Goal: Task Accomplishment & Management: Use online tool/utility

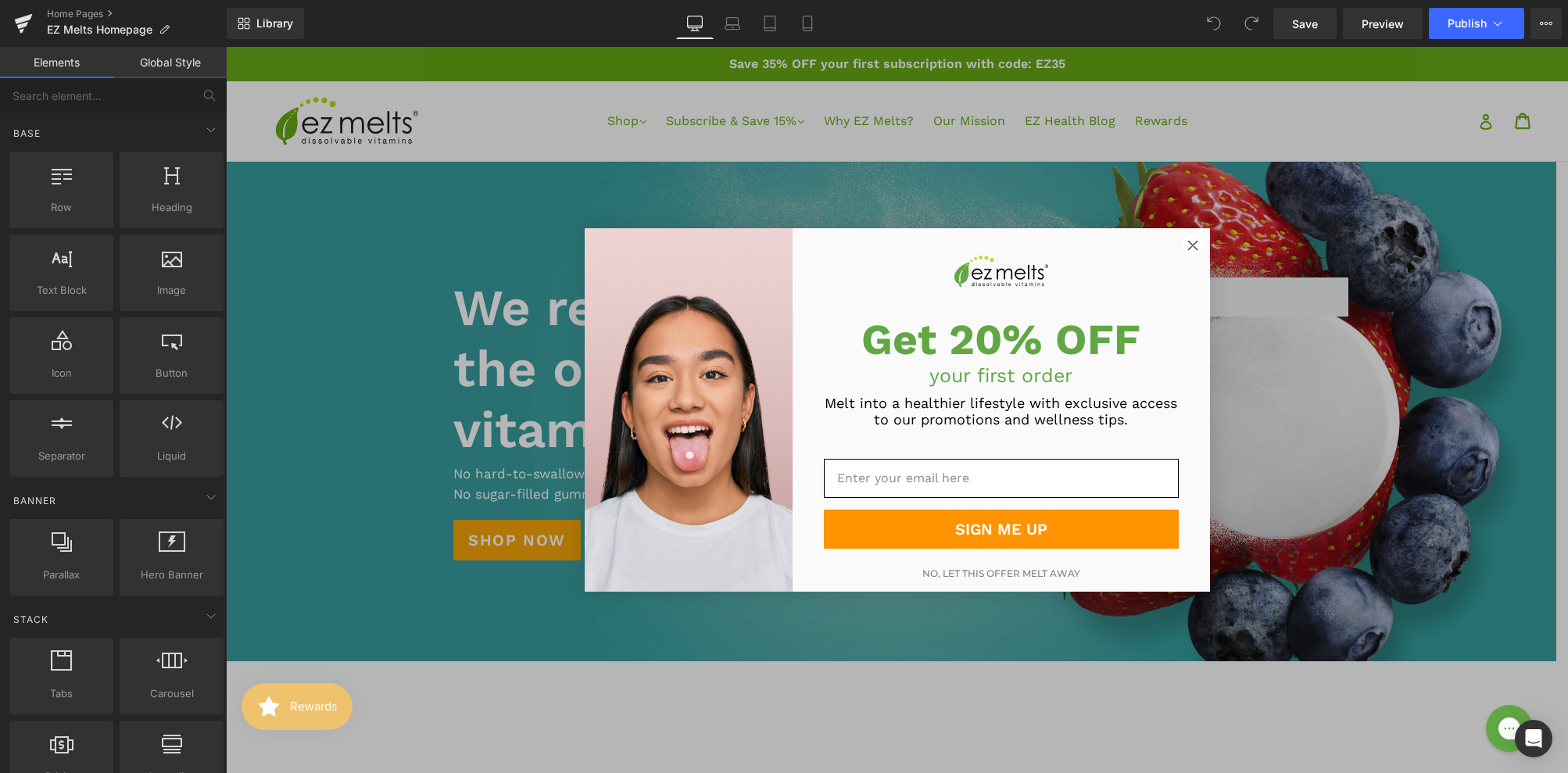
click at [1196, 241] on circle "Close dialog" at bounding box center [1192, 246] width 21 height 21
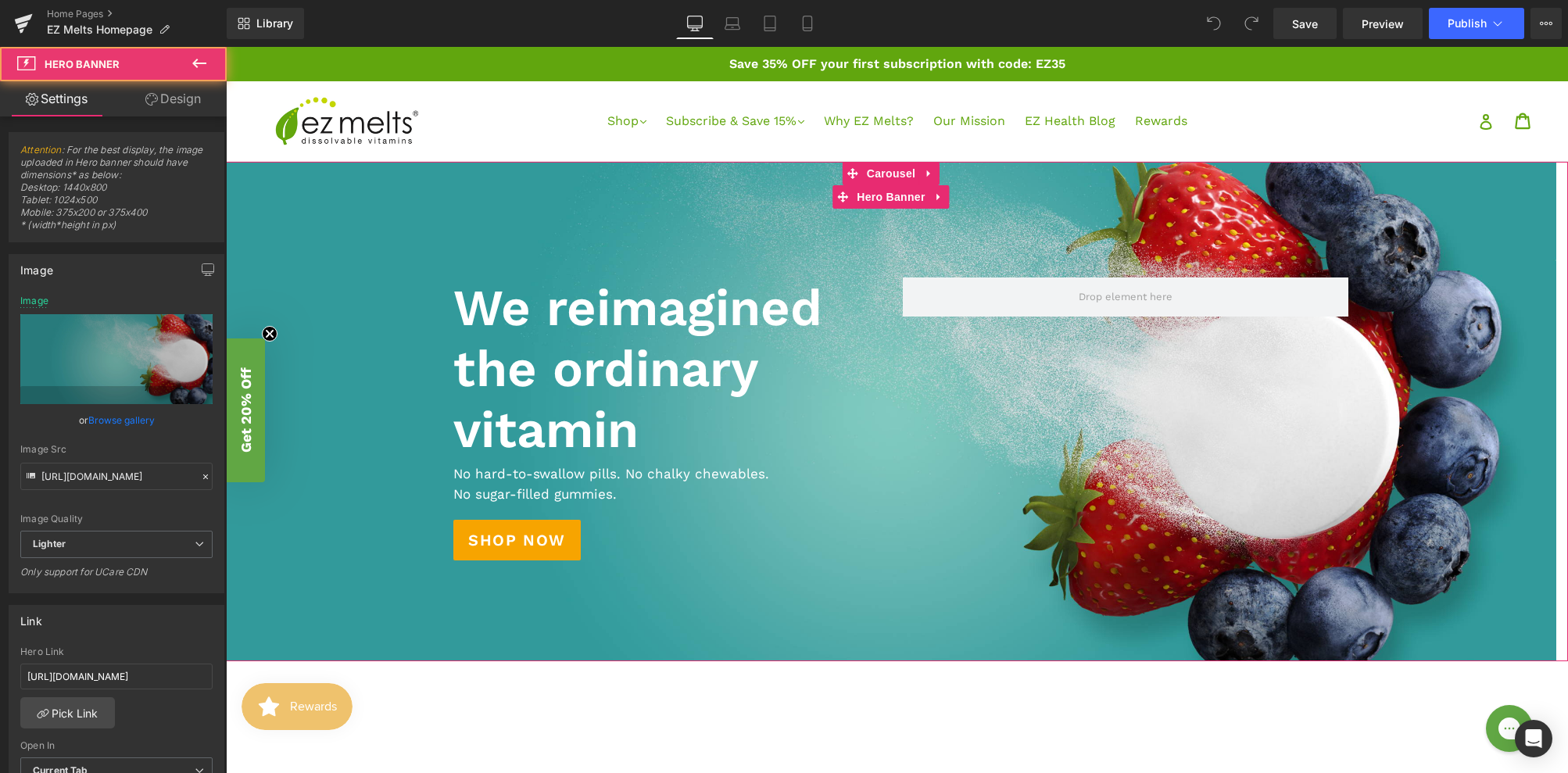
click at [438, 206] on div at bounding box center [891, 411] width 1331 height 499
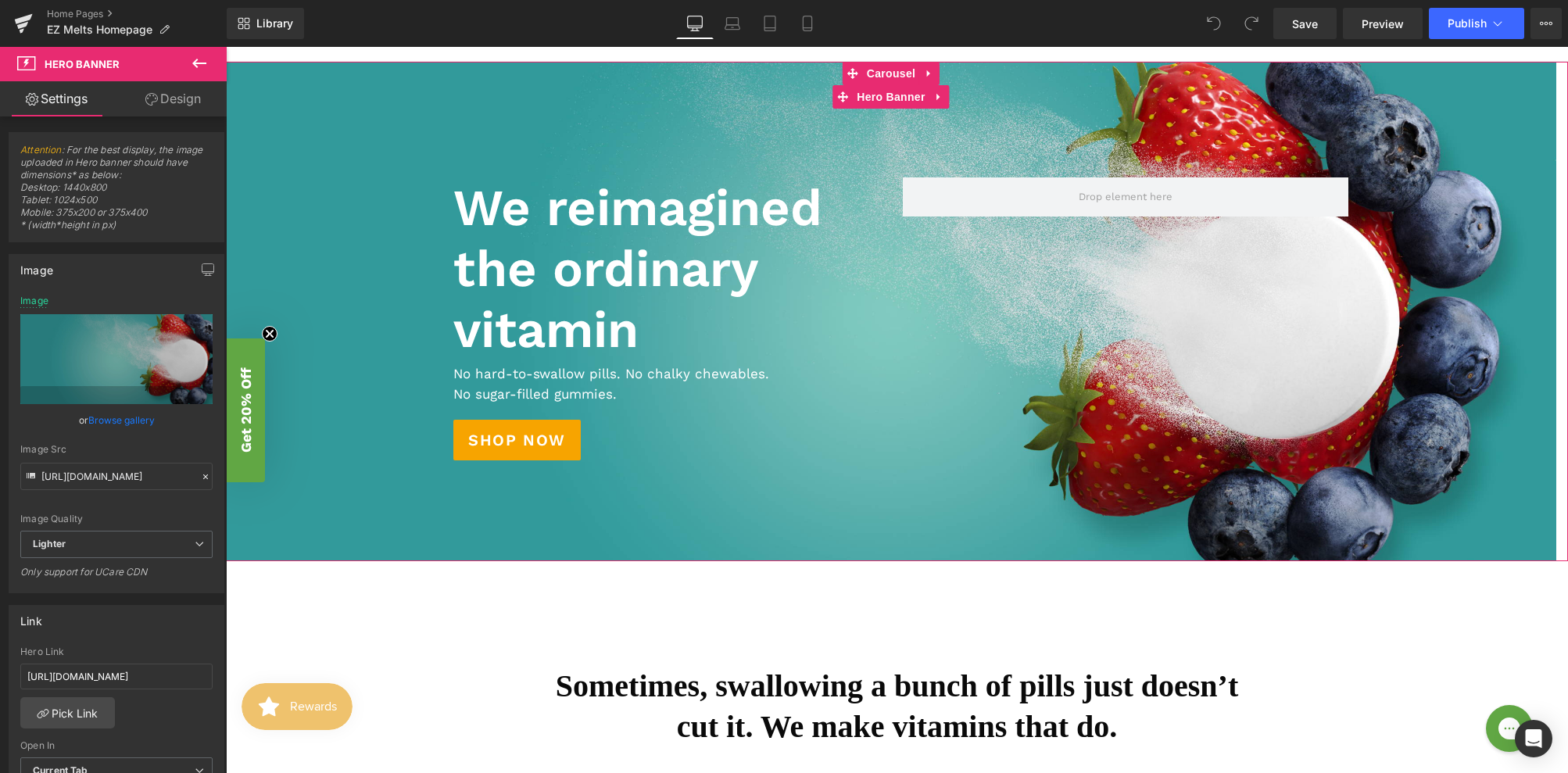
scroll to position [70, 0]
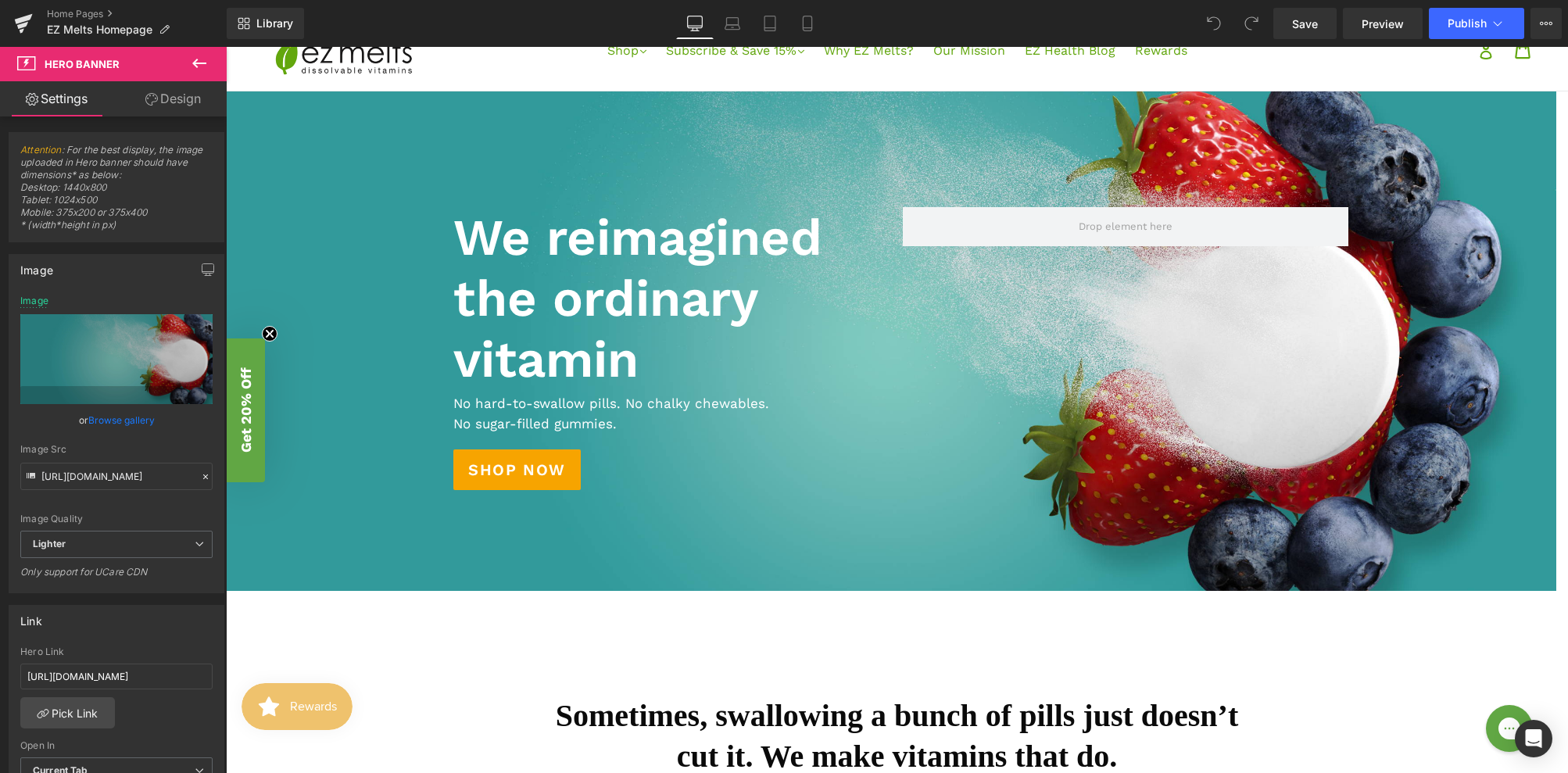
click at [206, 64] on icon at bounding box center [199, 63] width 19 height 19
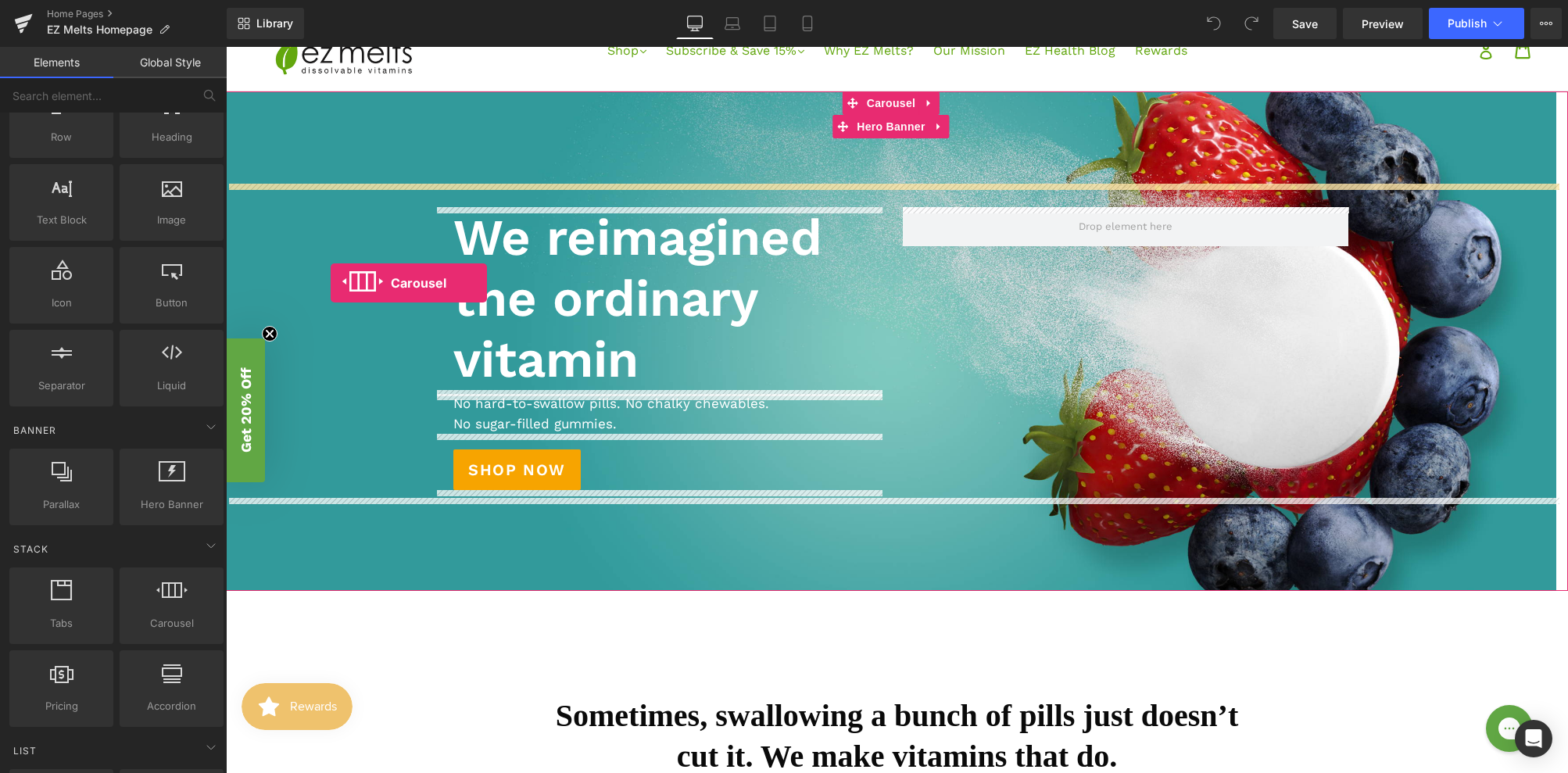
drag, startPoint x: 382, startPoint y: 644, endPoint x: 330, endPoint y: 283, distance: 364.7
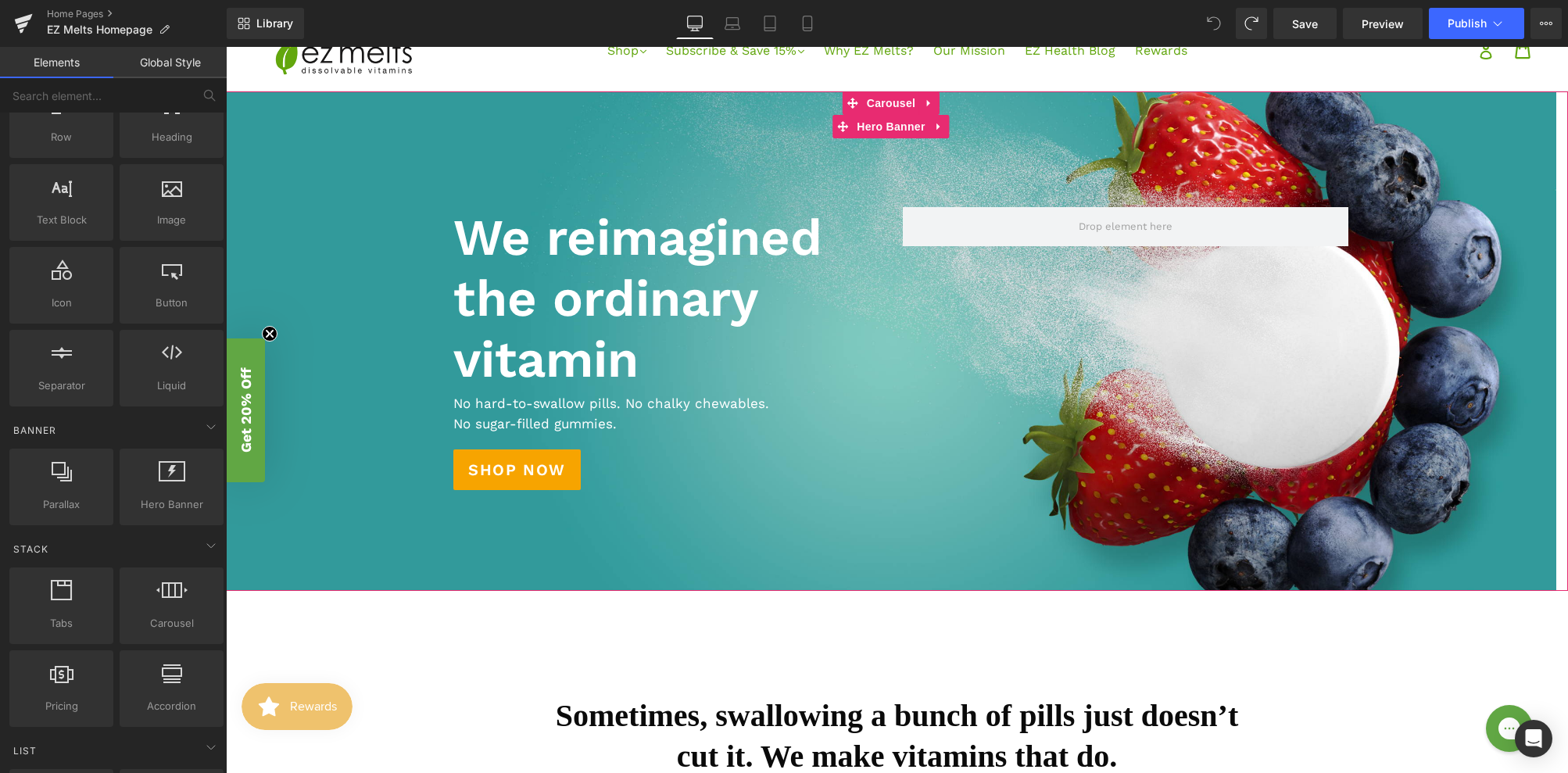
click at [330, 542] on div at bounding box center [891, 341] width 1331 height 499
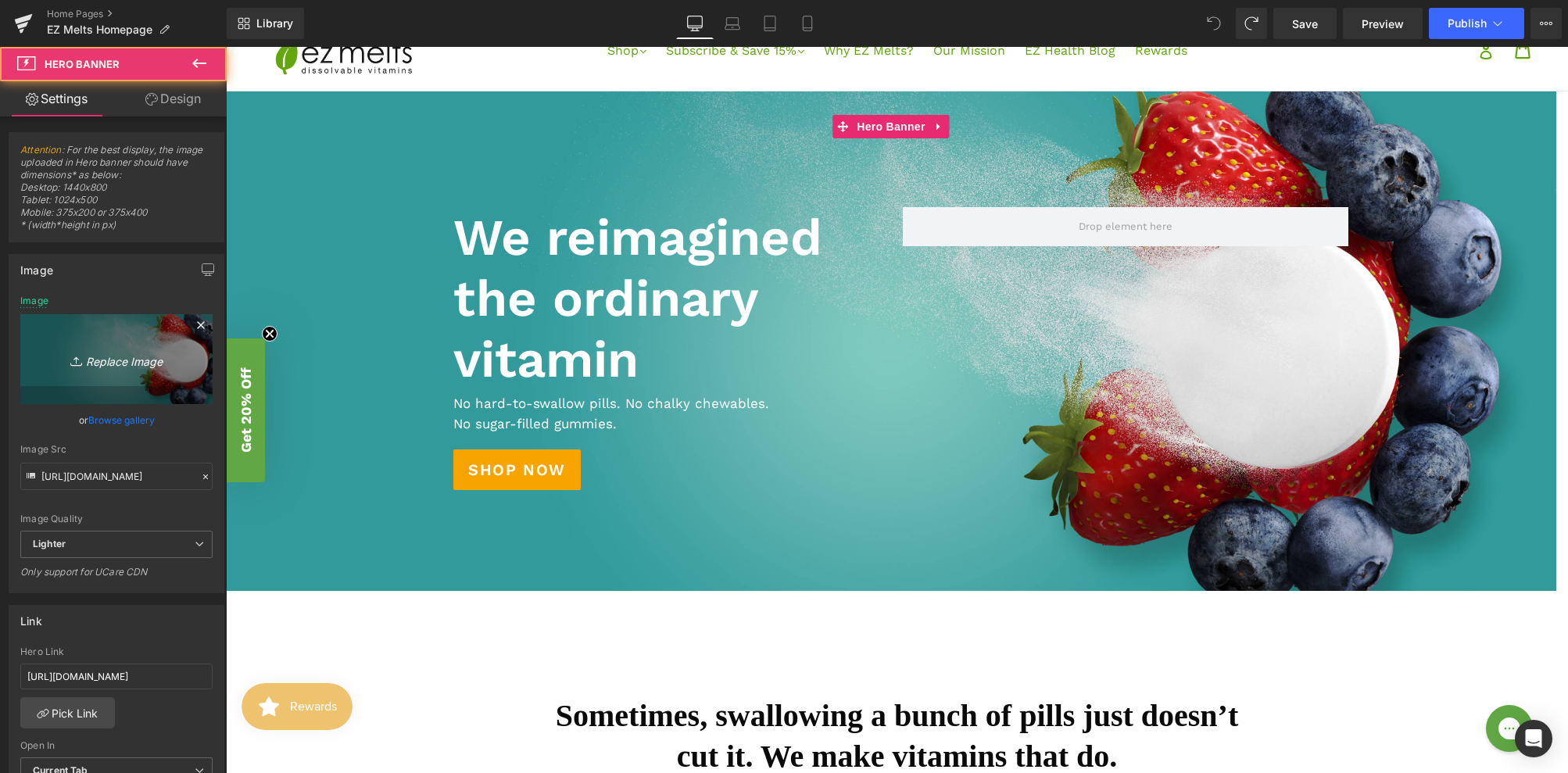
click at [155, 364] on icon "Replace Image" at bounding box center [116, 359] width 125 height 20
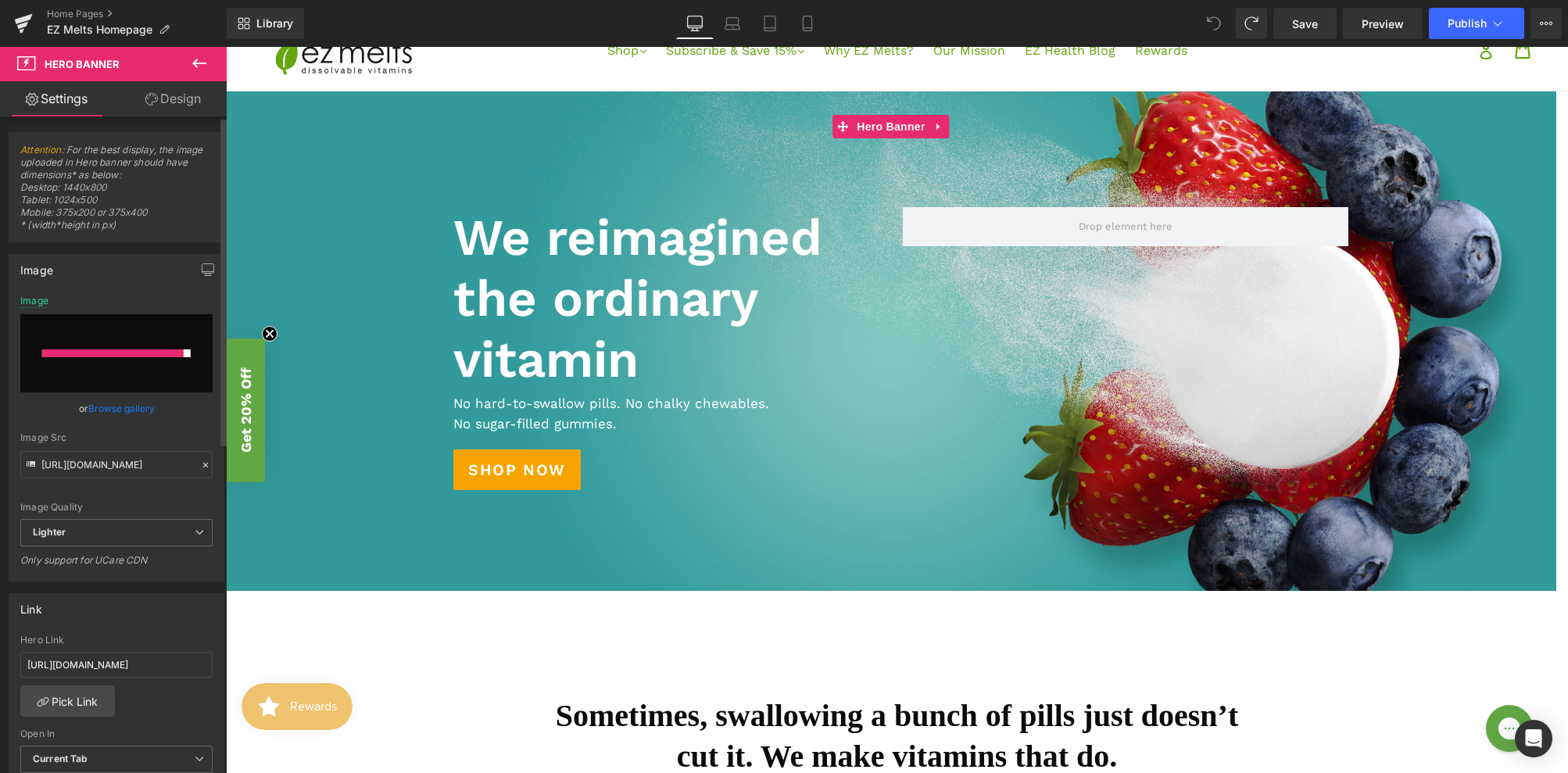
click at [117, 335] on input "file" at bounding box center [116, 353] width 192 height 78
type input "C:\fakepath\EZM_Homepage_Hair Health_Banner_01.jpg"
click at [139, 327] on input "file" at bounding box center [116, 353] width 192 height 78
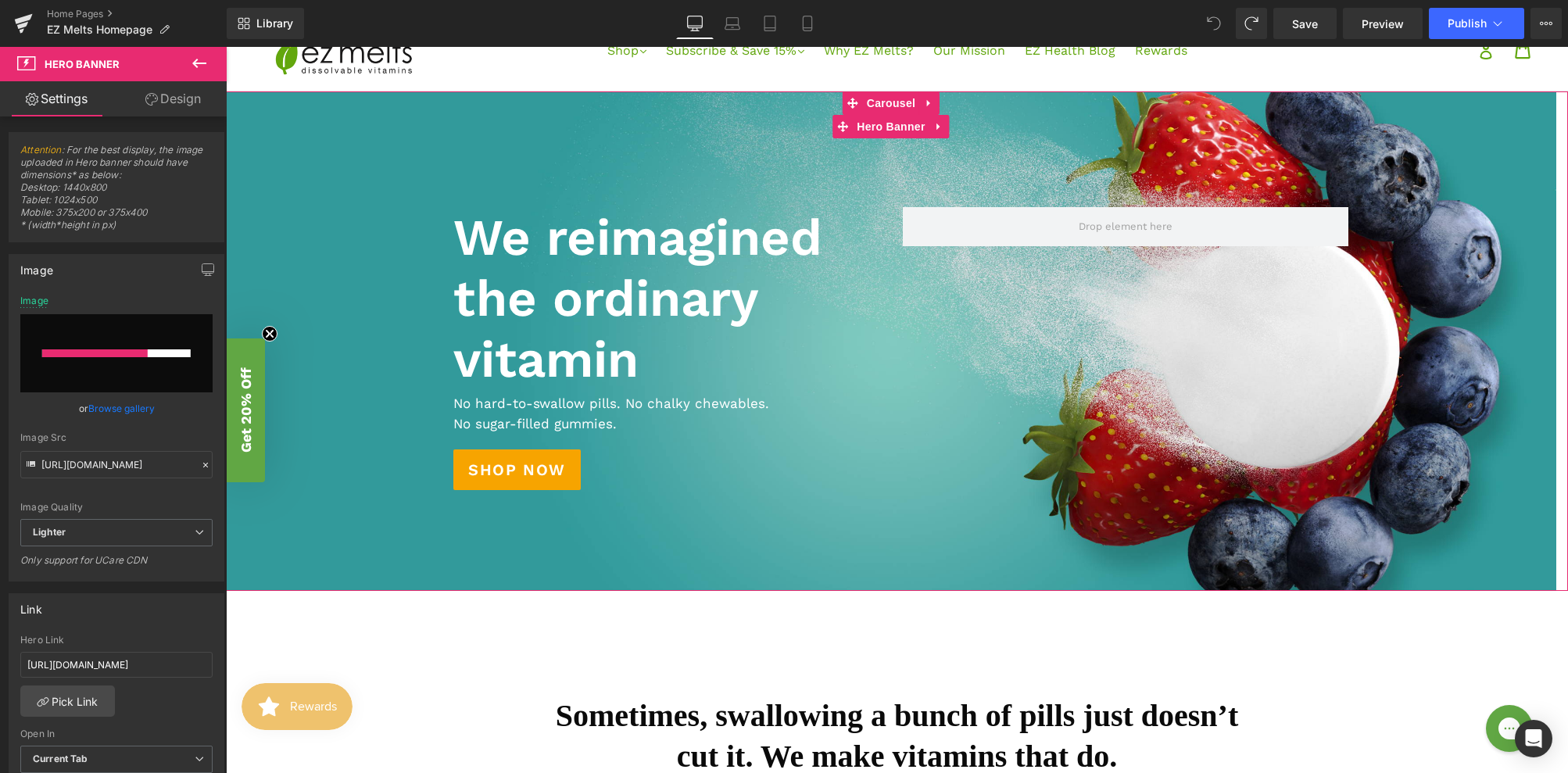
click at [374, 495] on span "We reimagined the ordinary vitamin Heading Text Block No hard-to-swallow pills.…" at bounding box center [891, 340] width 1331 height 314
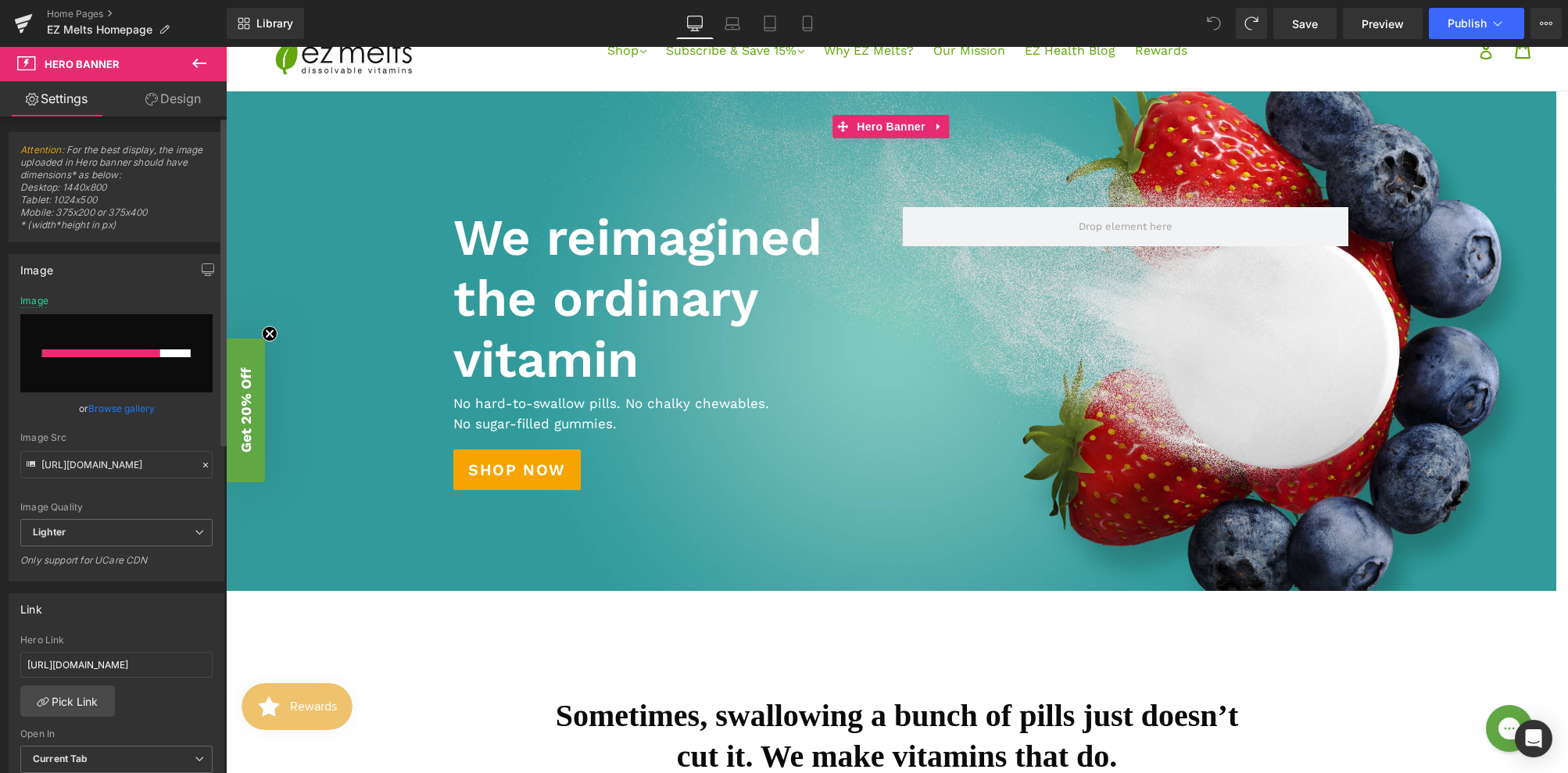
click at [150, 288] on div "Image [URL][DOMAIN_NAME] Image Replace Image Upload image or Browse gallery Ima…" at bounding box center [116, 418] width 216 height 328
click at [146, 278] on div "Image" at bounding box center [116, 269] width 214 height 30
click at [123, 405] on link "Browse gallery" at bounding box center [121, 408] width 67 height 27
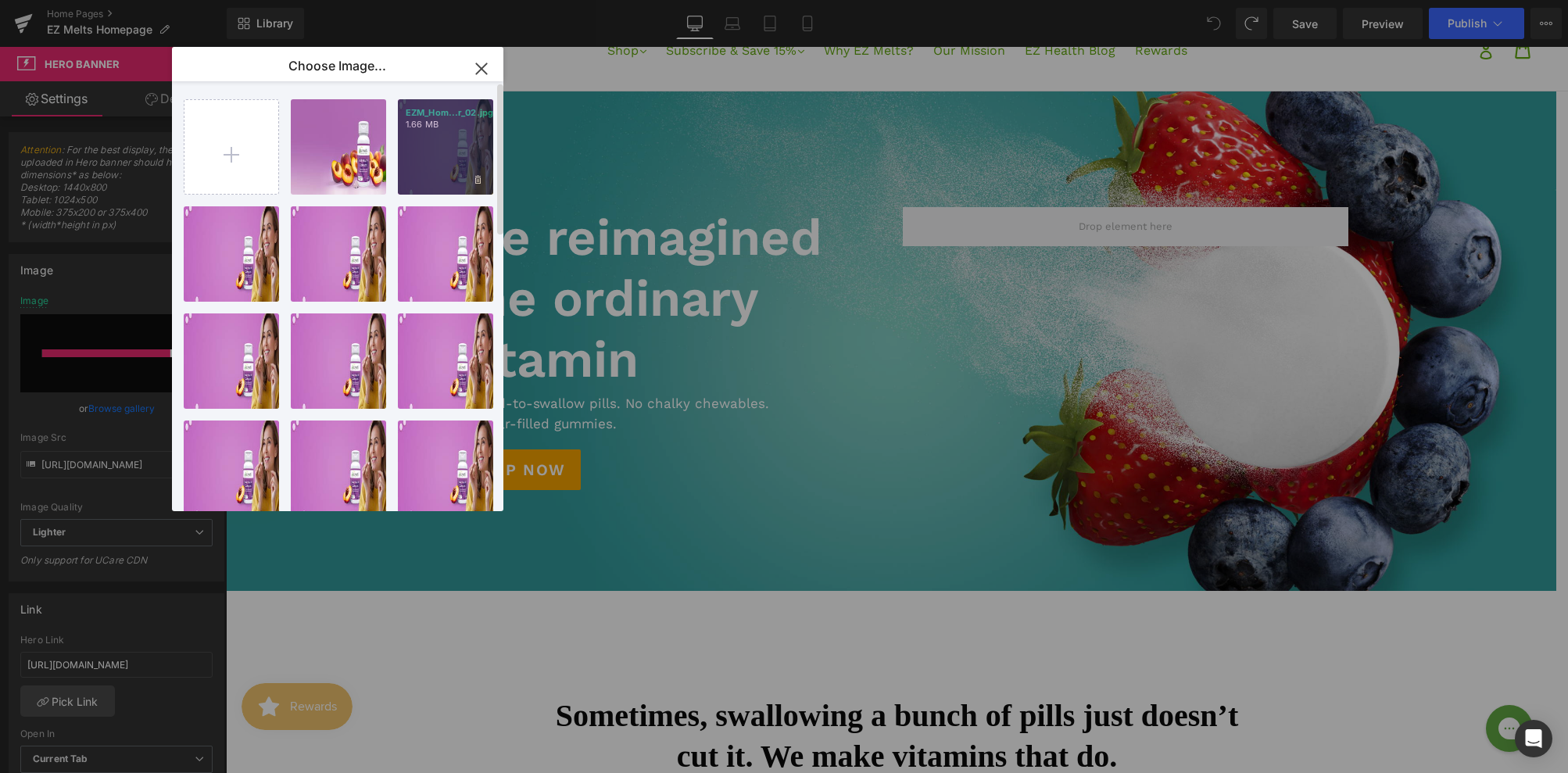
click at [449, 155] on div "EZM_Hom...r_02.jpg 1.66 MB" at bounding box center [446, 147] width 96 height 96
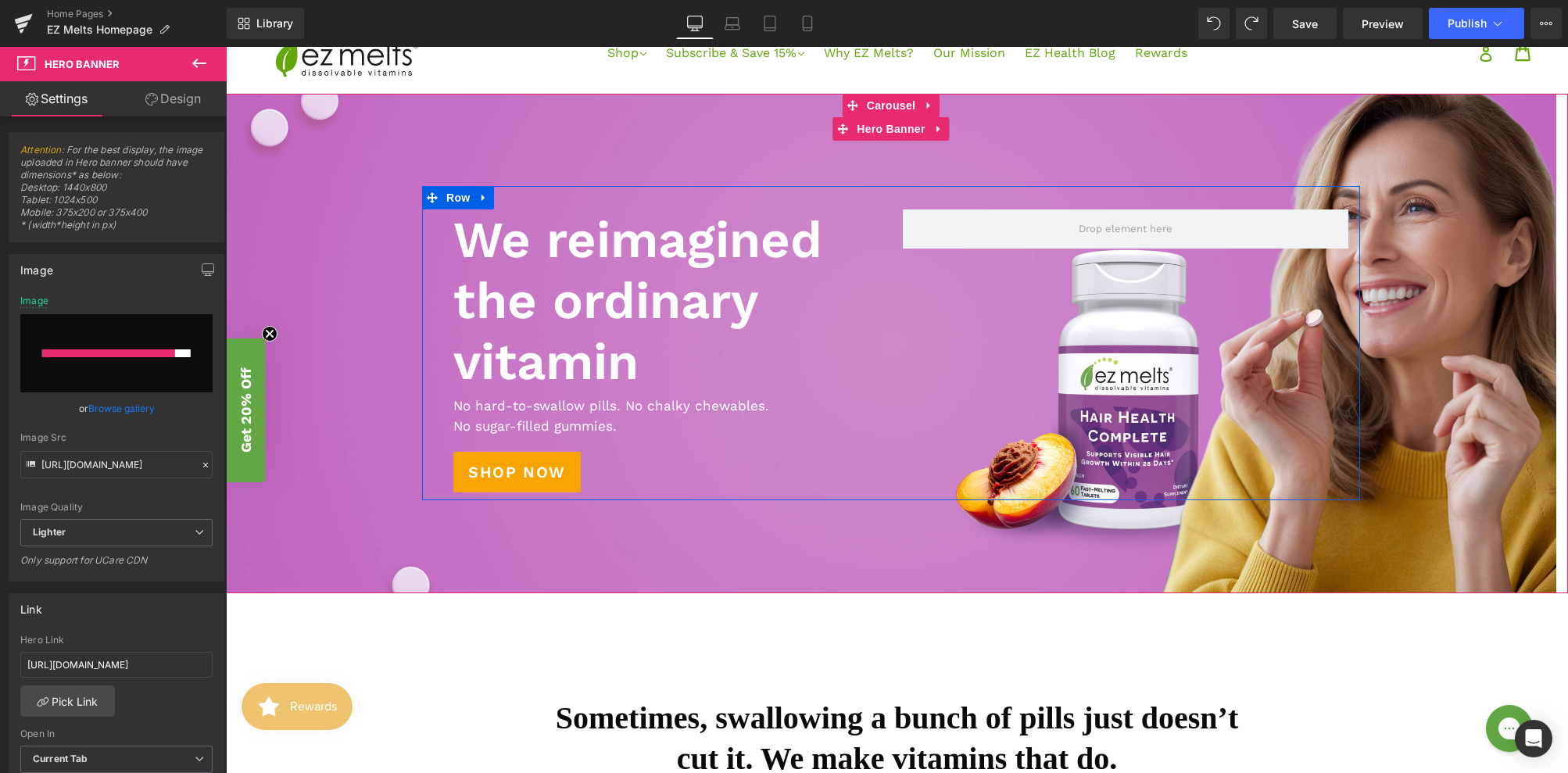
scroll to position [65, 0]
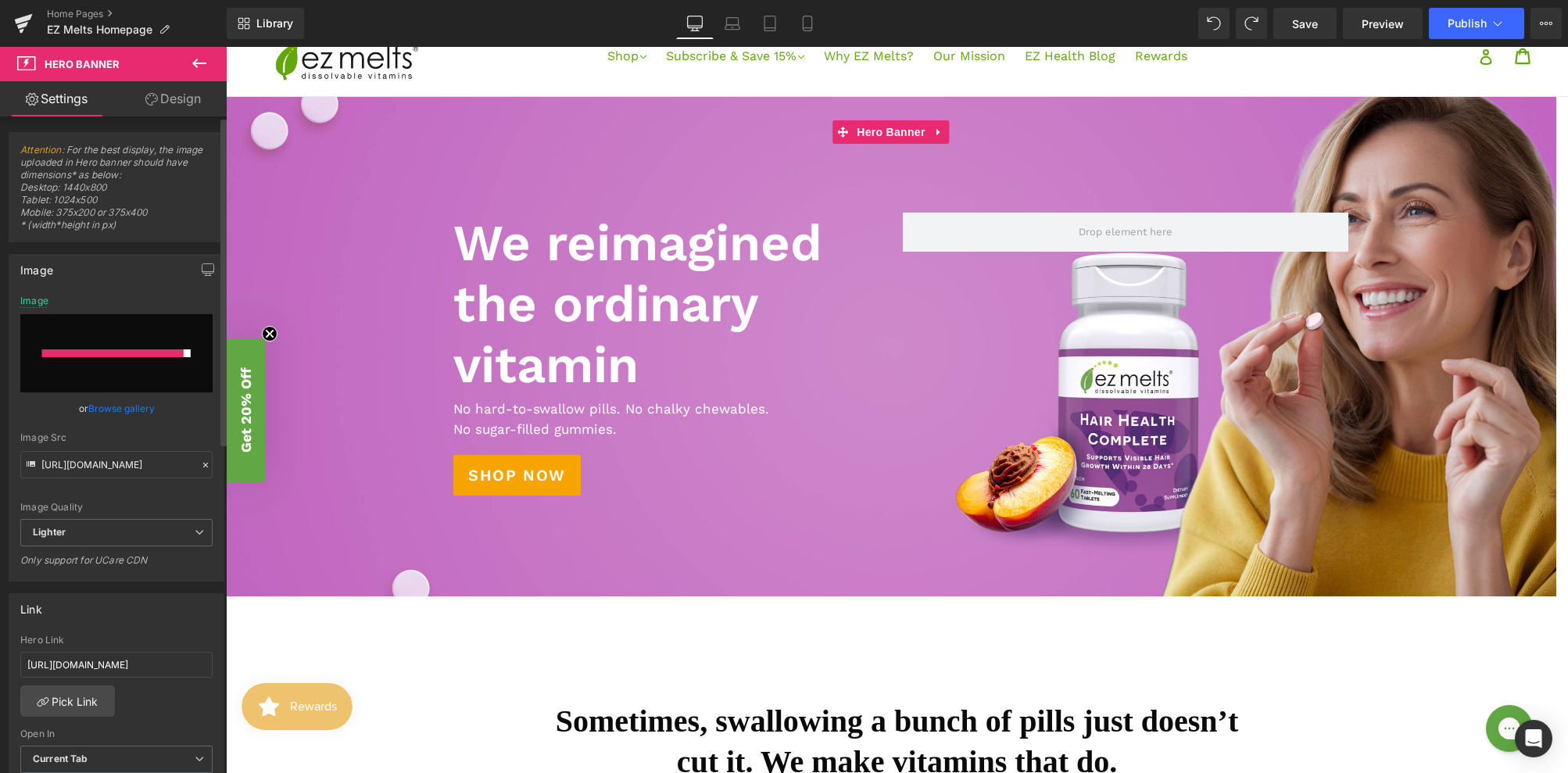
click at [199, 373] on input "file" at bounding box center [116, 353] width 192 height 78
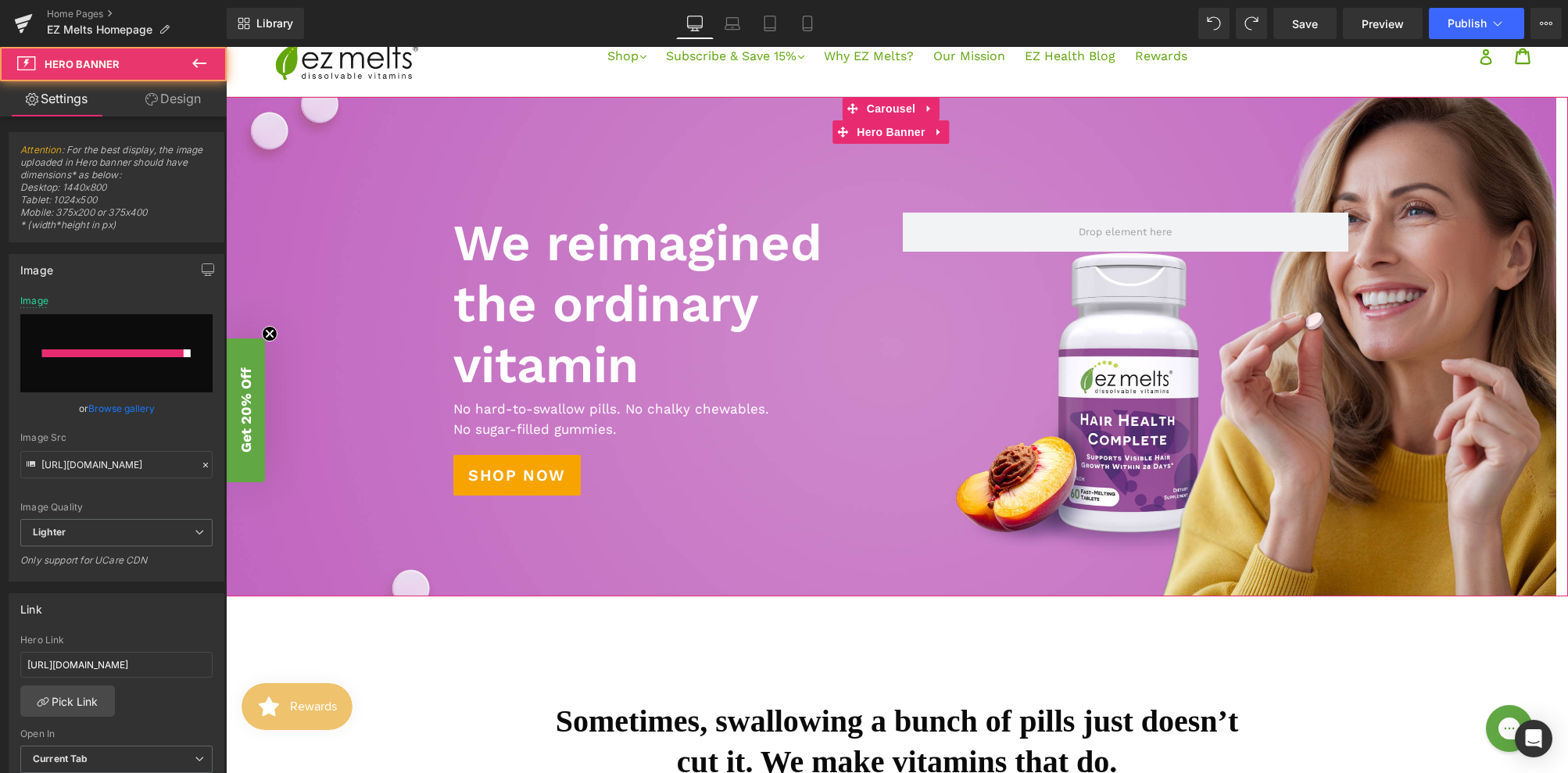
click at [297, 160] on div at bounding box center [891, 347] width 1331 height 499
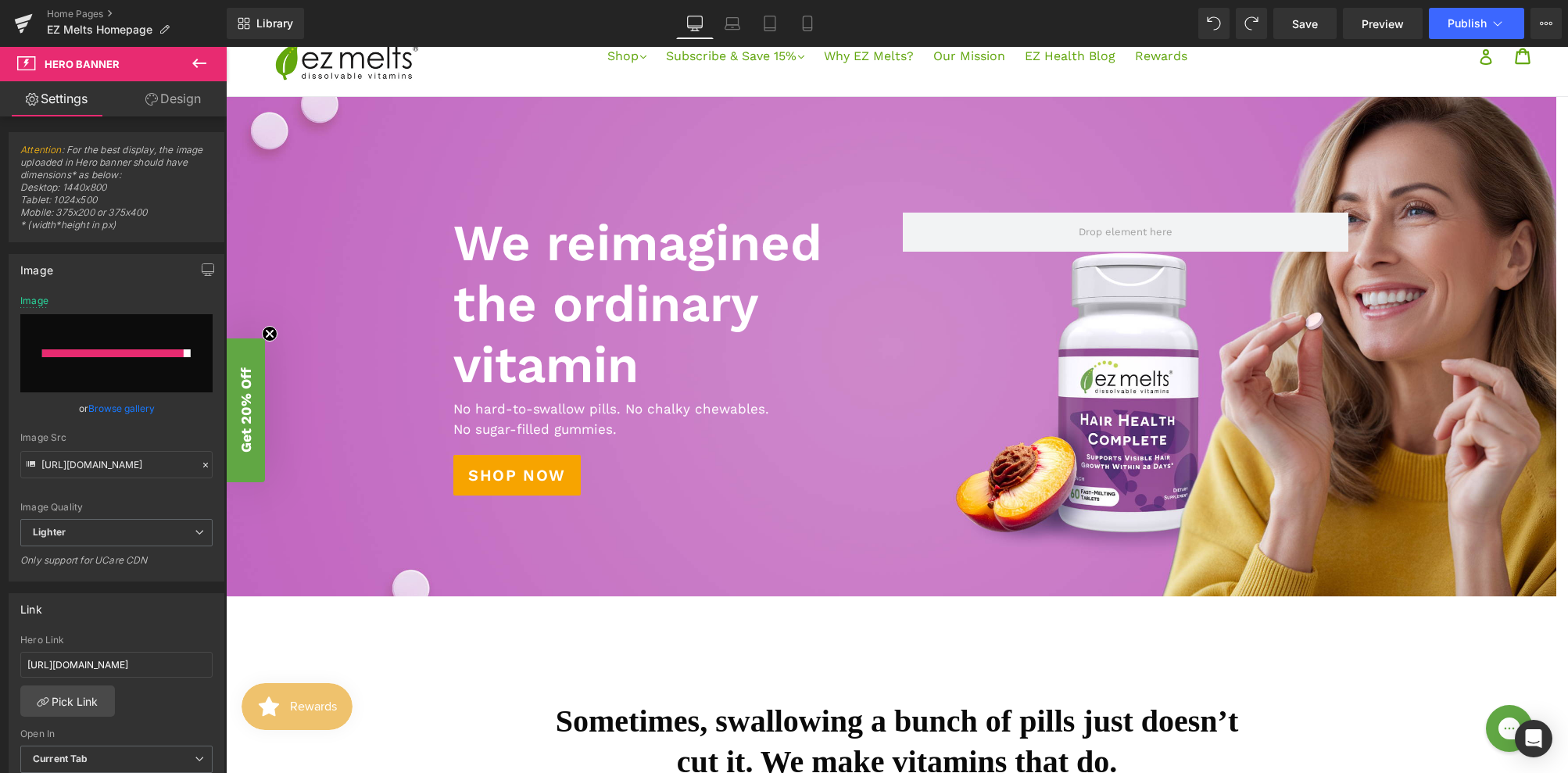
click at [193, 59] on icon at bounding box center [199, 63] width 19 height 19
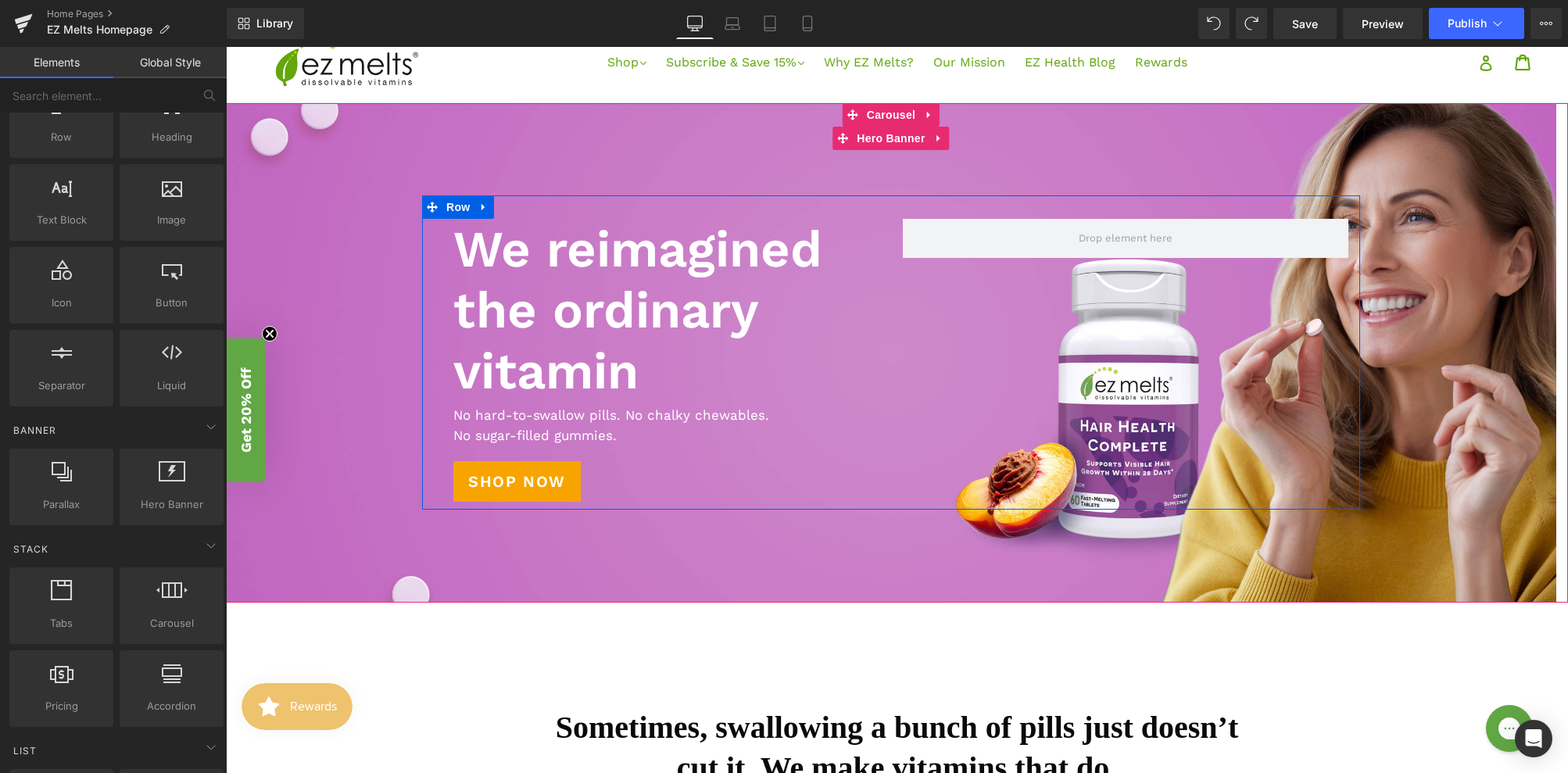
scroll to position [33, 0]
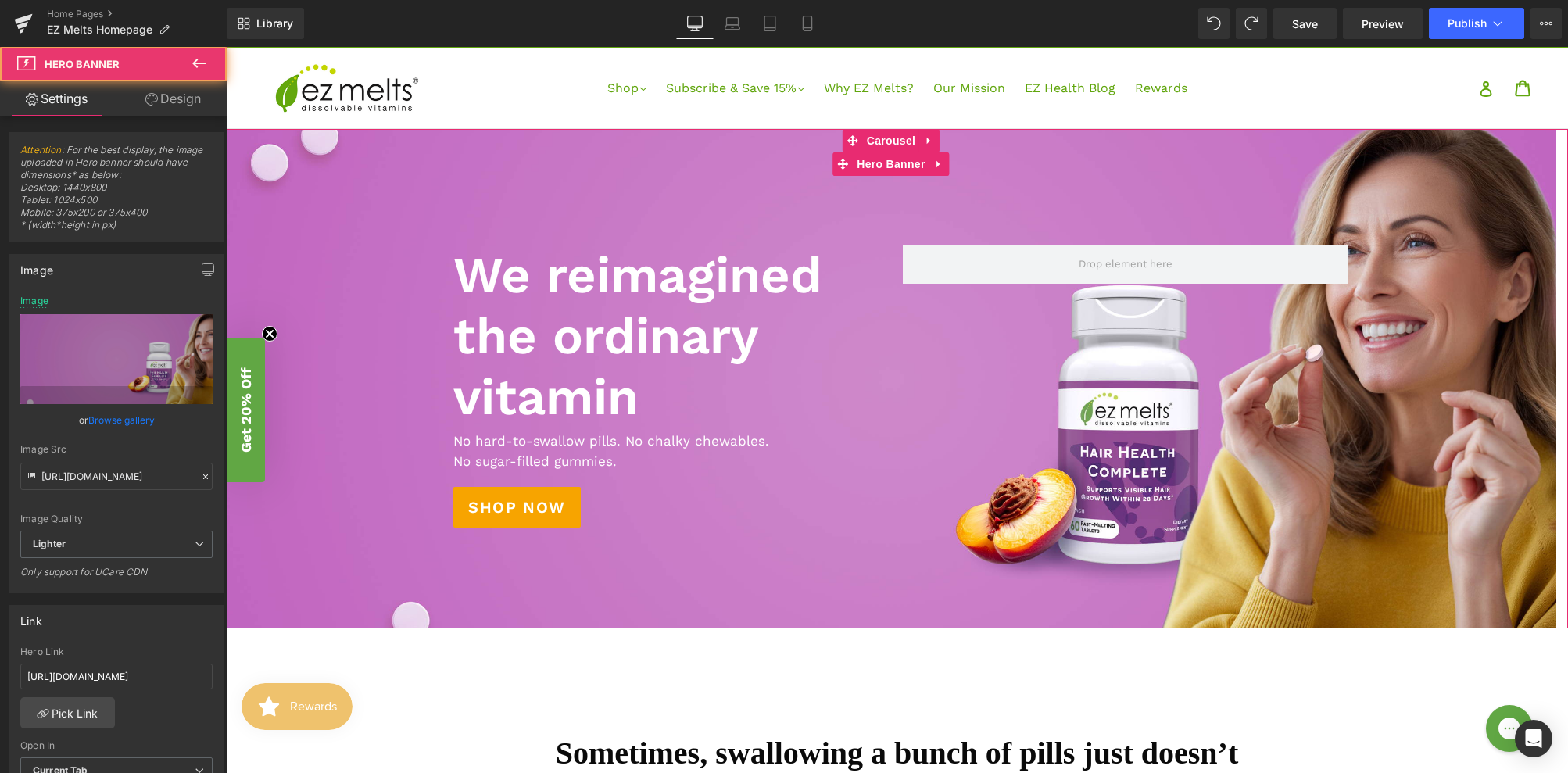
click at [322, 602] on div at bounding box center [891, 379] width 1331 height 499
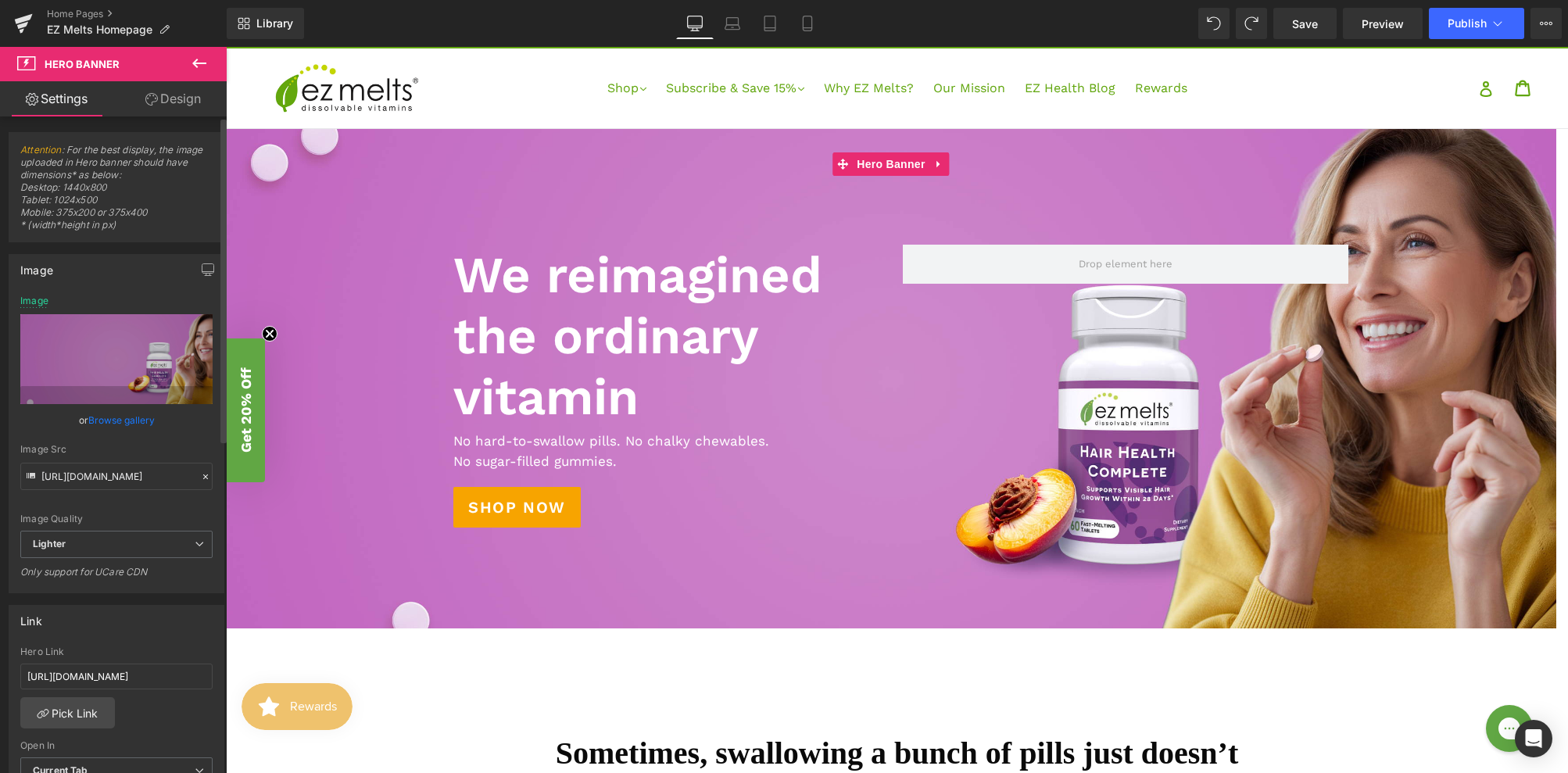
click at [124, 423] on link "Browse gallery" at bounding box center [121, 419] width 67 height 27
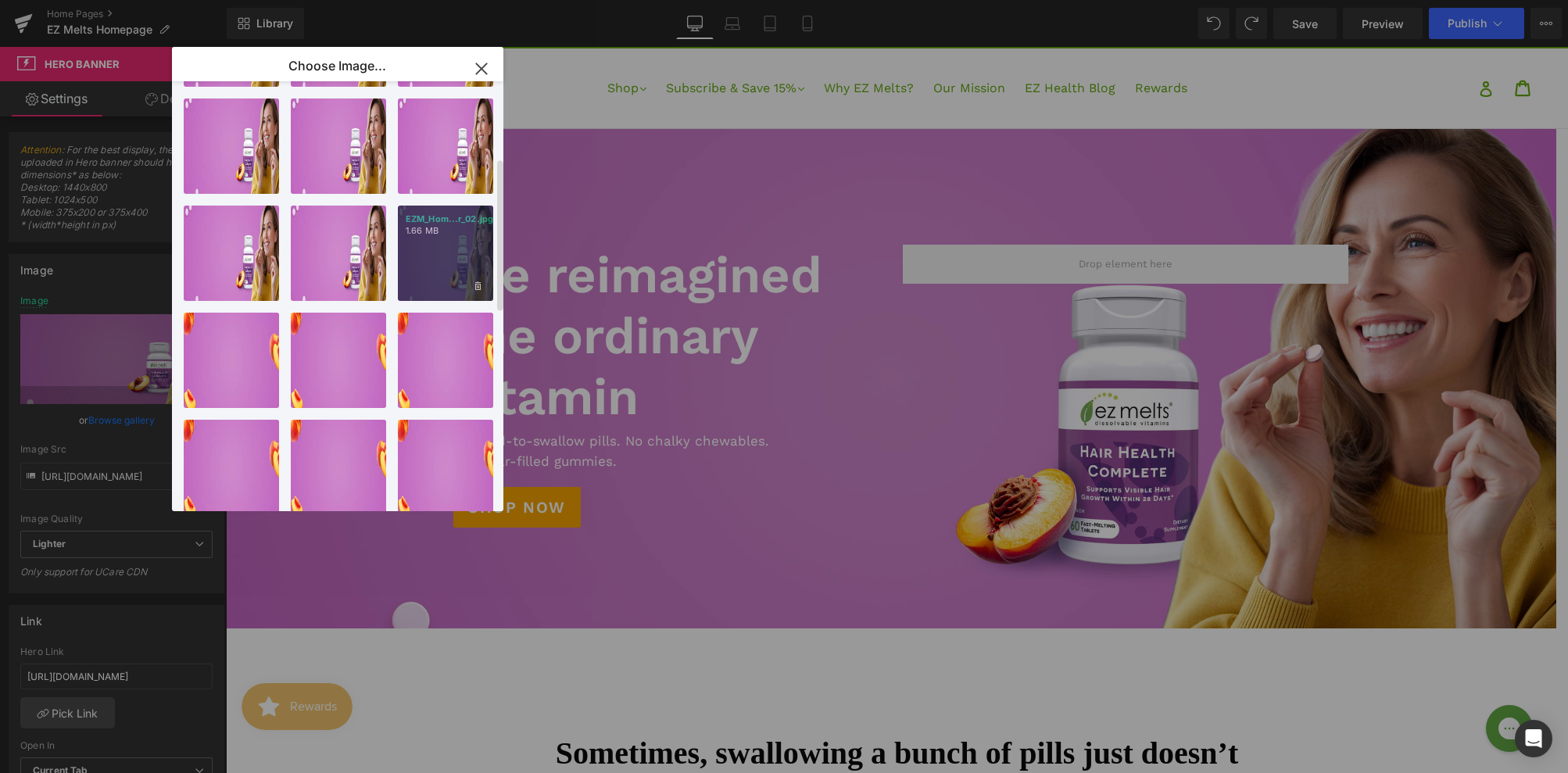
scroll to position [212, 0]
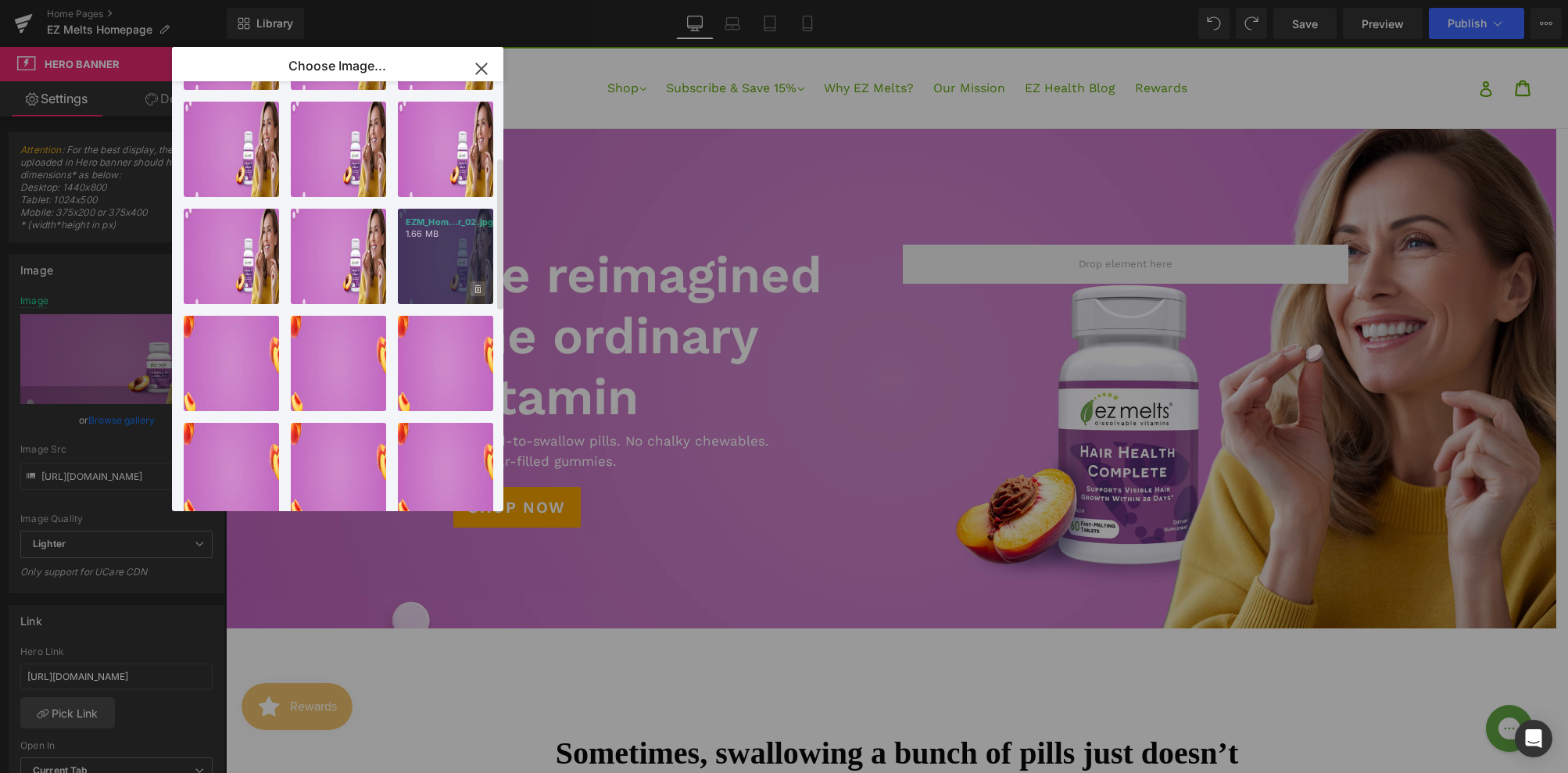
drag, startPoint x: 485, startPoint y: 289, endPoint x: 215, endPoint y: 235, distance: 275.3
click at [485, 289] on div "Delete image? Yes No" at bounding box center [446, 256] width 96 height 96
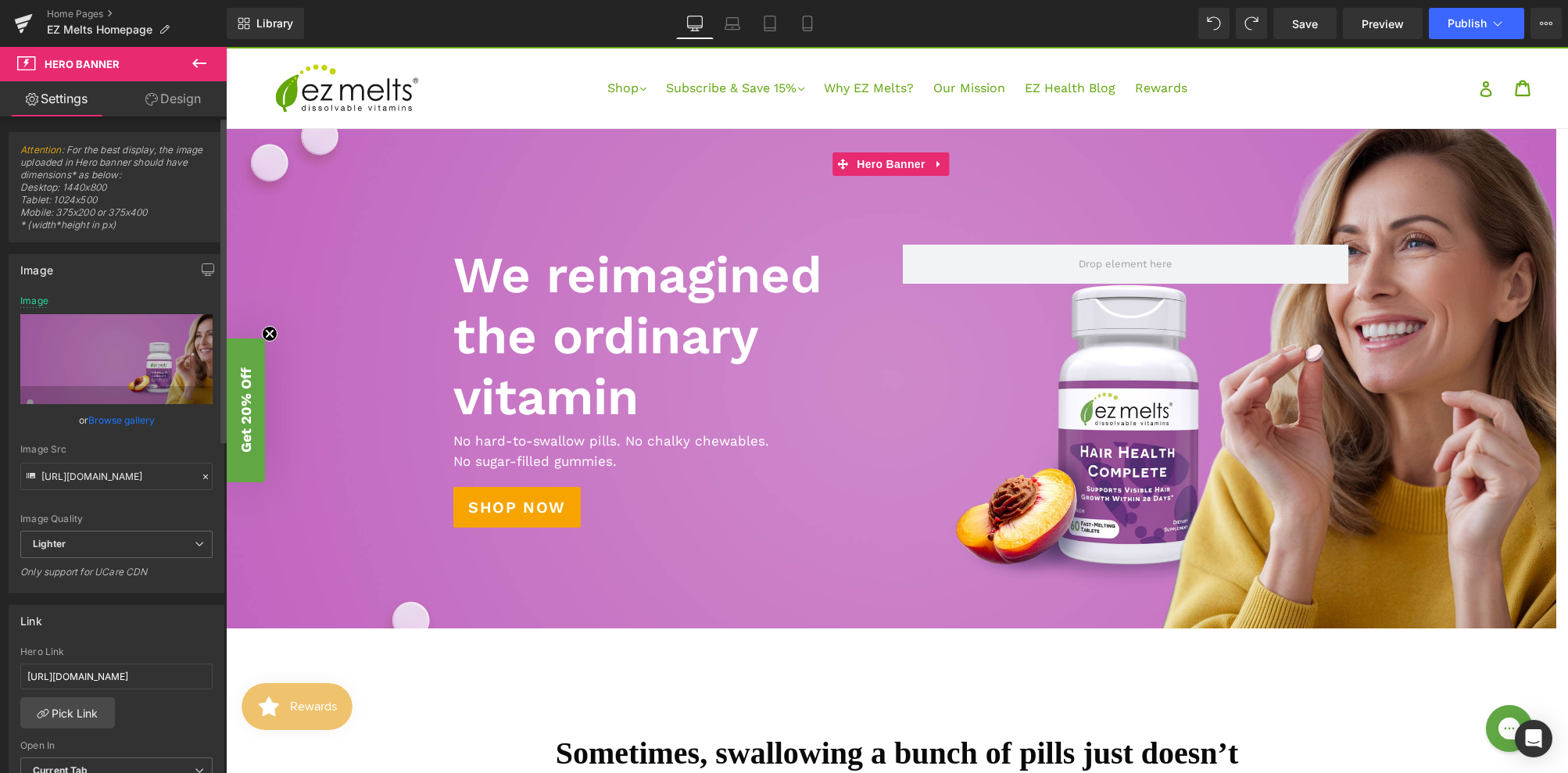
click at [129, 417] on link "Browse gallery" at bounding box center [121, 419] width 67 height 27
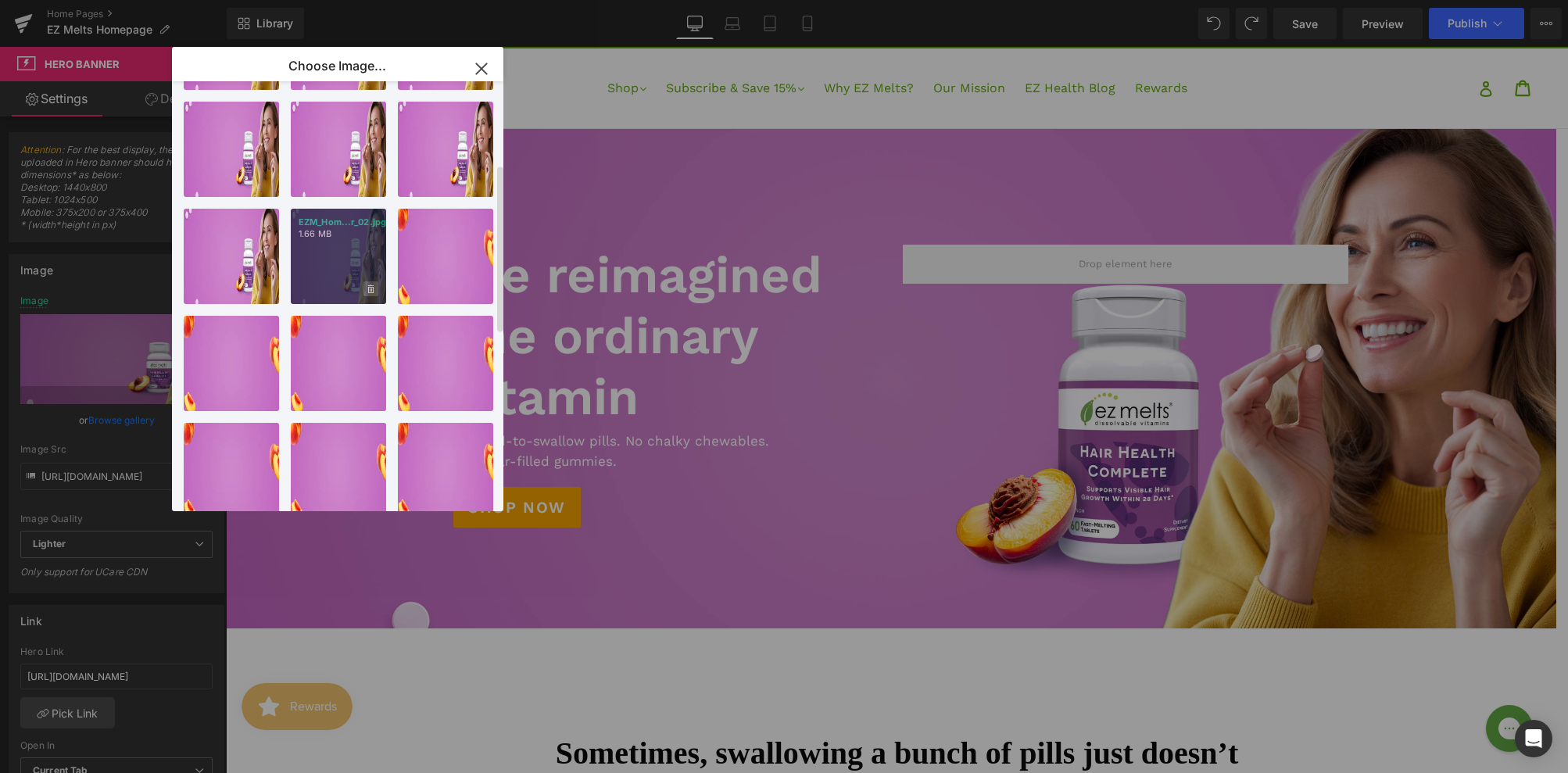
click at [0, 0] on icon at bounding box center [0, 0] width 0 height 0
click at [0, 0] on span "Yes" at bounding box center [0, 0] width 0 height 0
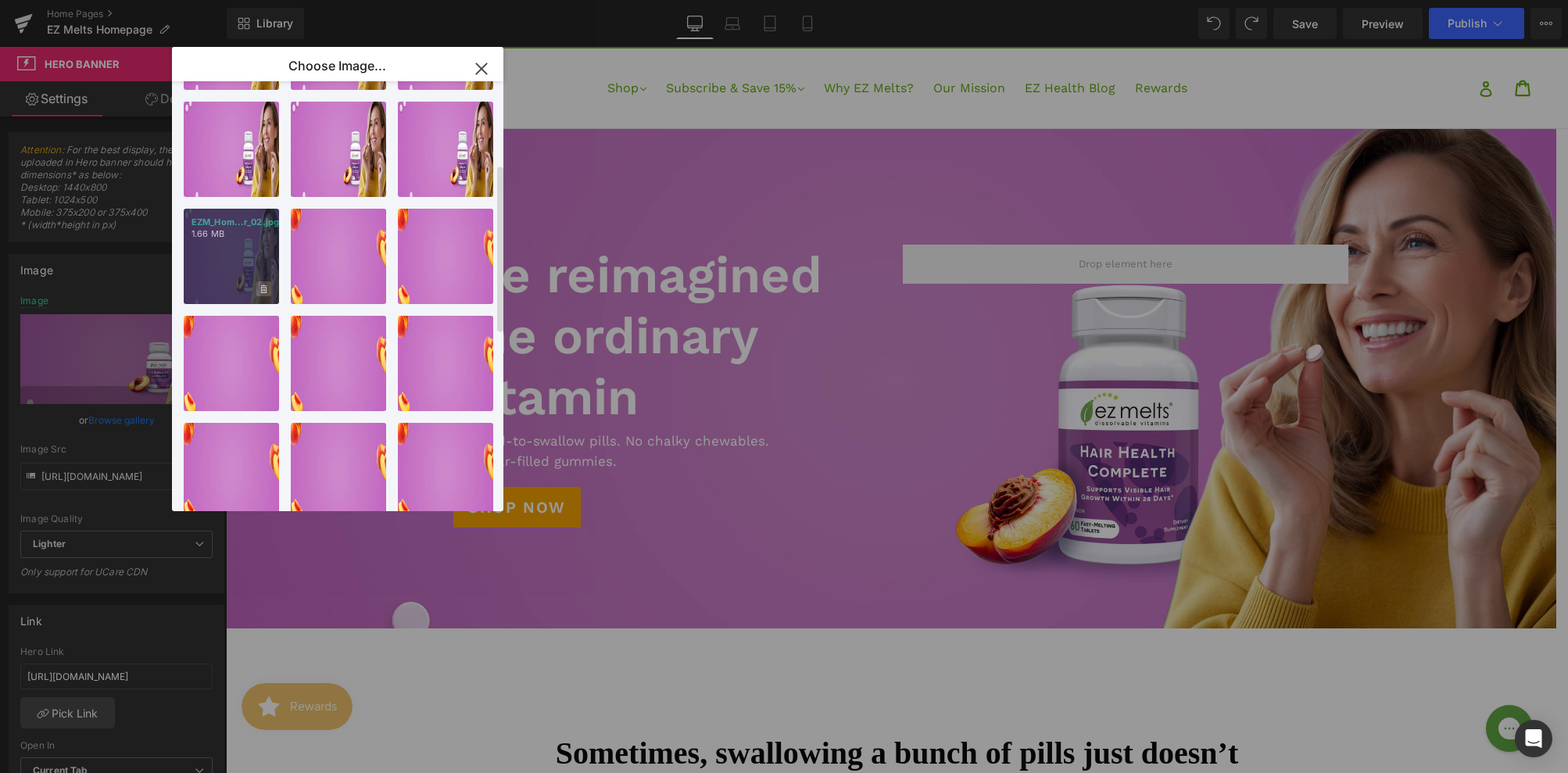
click at [0, 0] on span "Yes" at bounding box center [0, 0] width 0 height 0
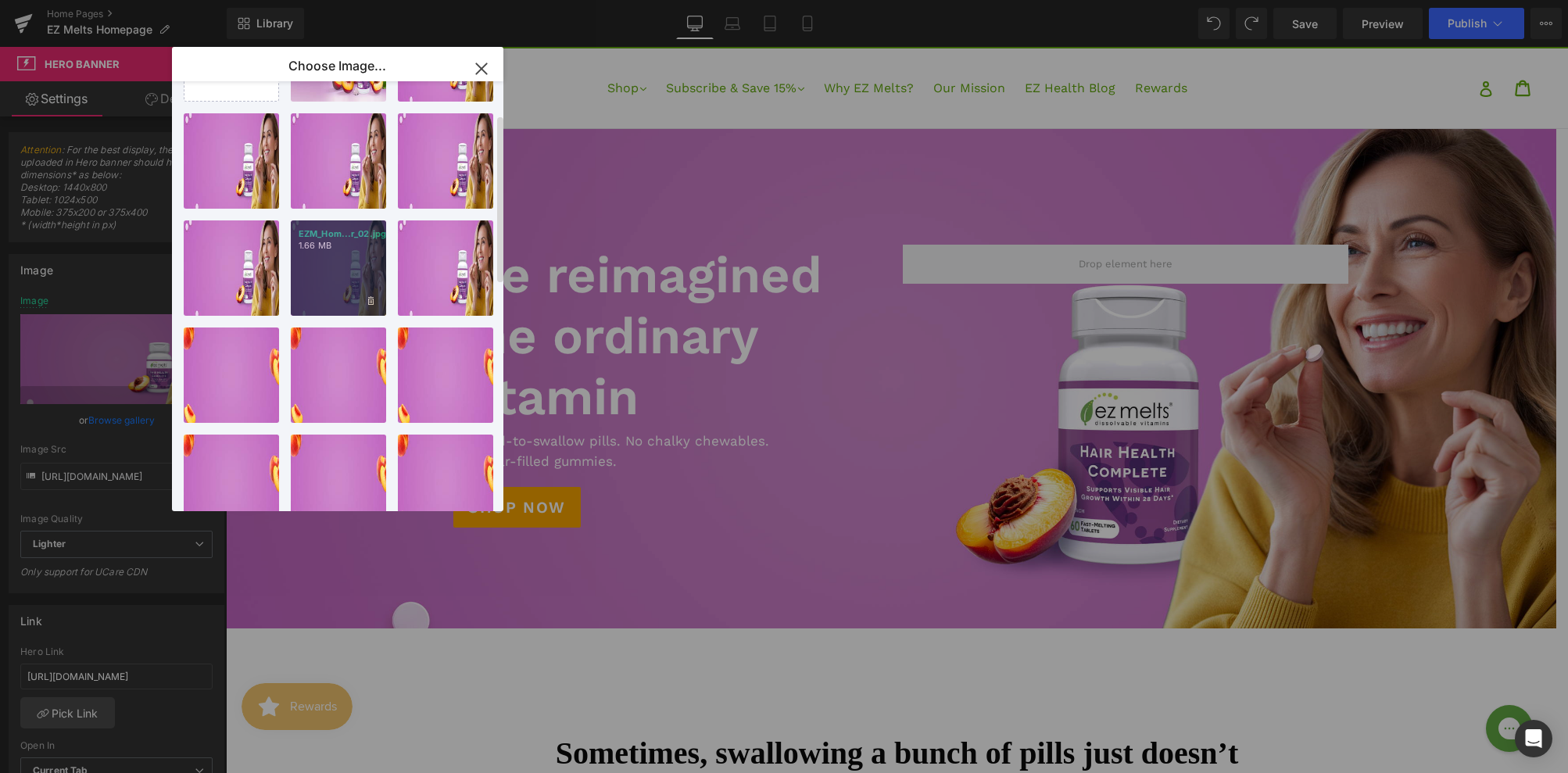
scroll to position [84, 0]
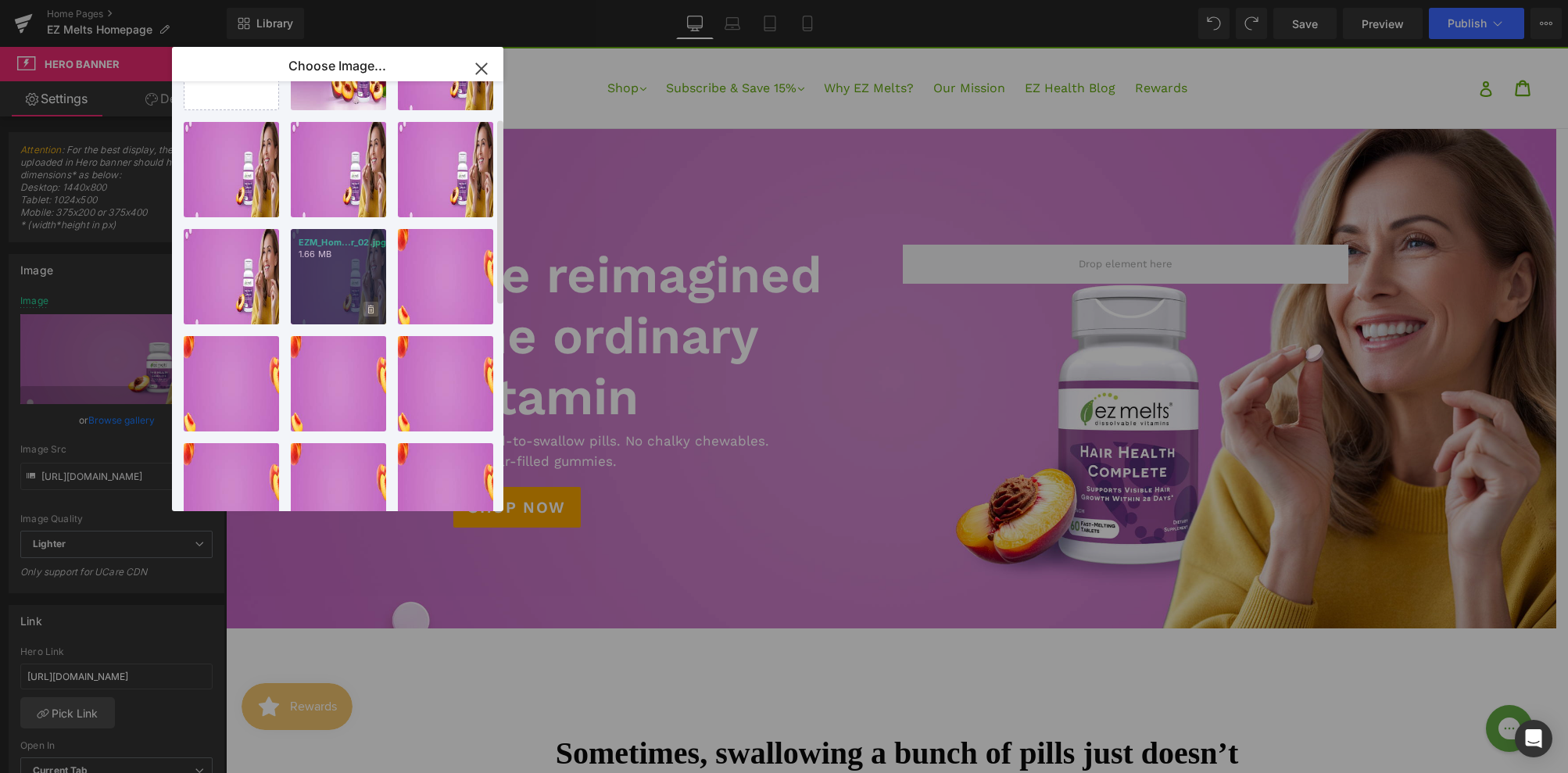
click at [0, 0] on icon at bounding box center [0, 0] width 0 height 0
click at [0, 0] on span "Yes" at bounding box center [0, 0] width 0 height 0
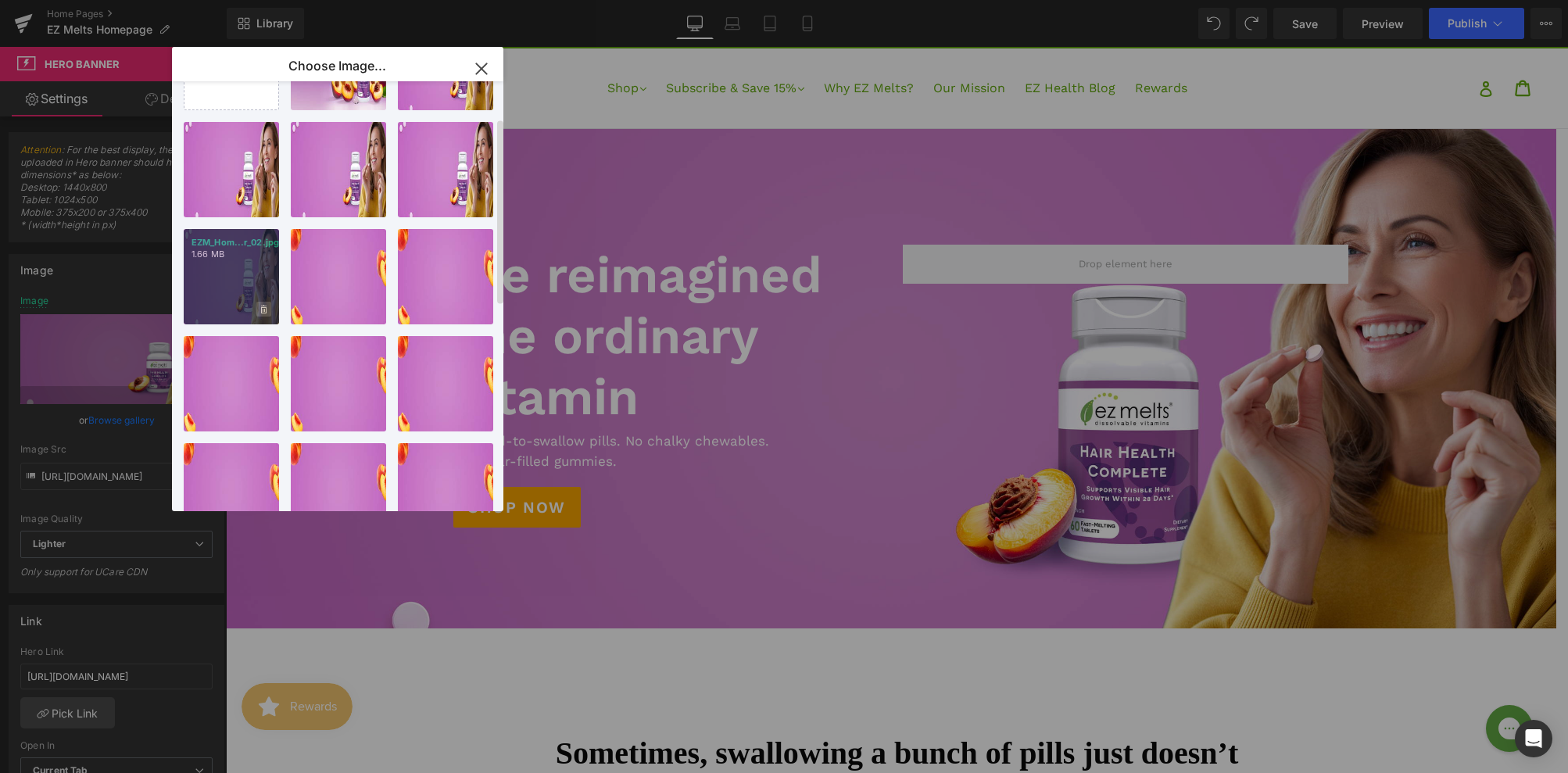
click at [0, 0] on icon at bounding box center [0, 0] width 0 height 0
click at [0, 0] on span "Yes" at bounding box center [0, 0] width 0 height 0
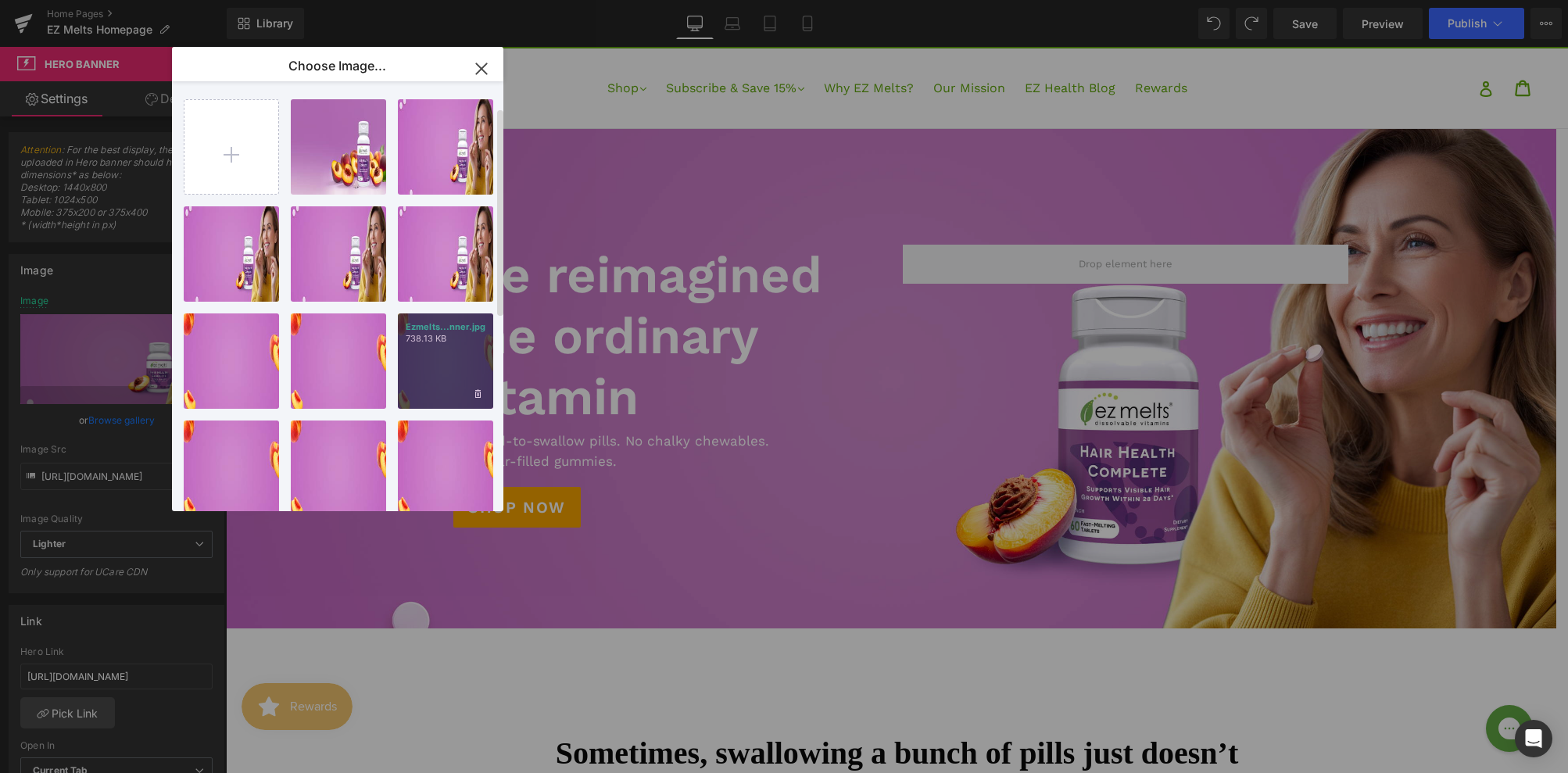
scroll to position [142, 0]
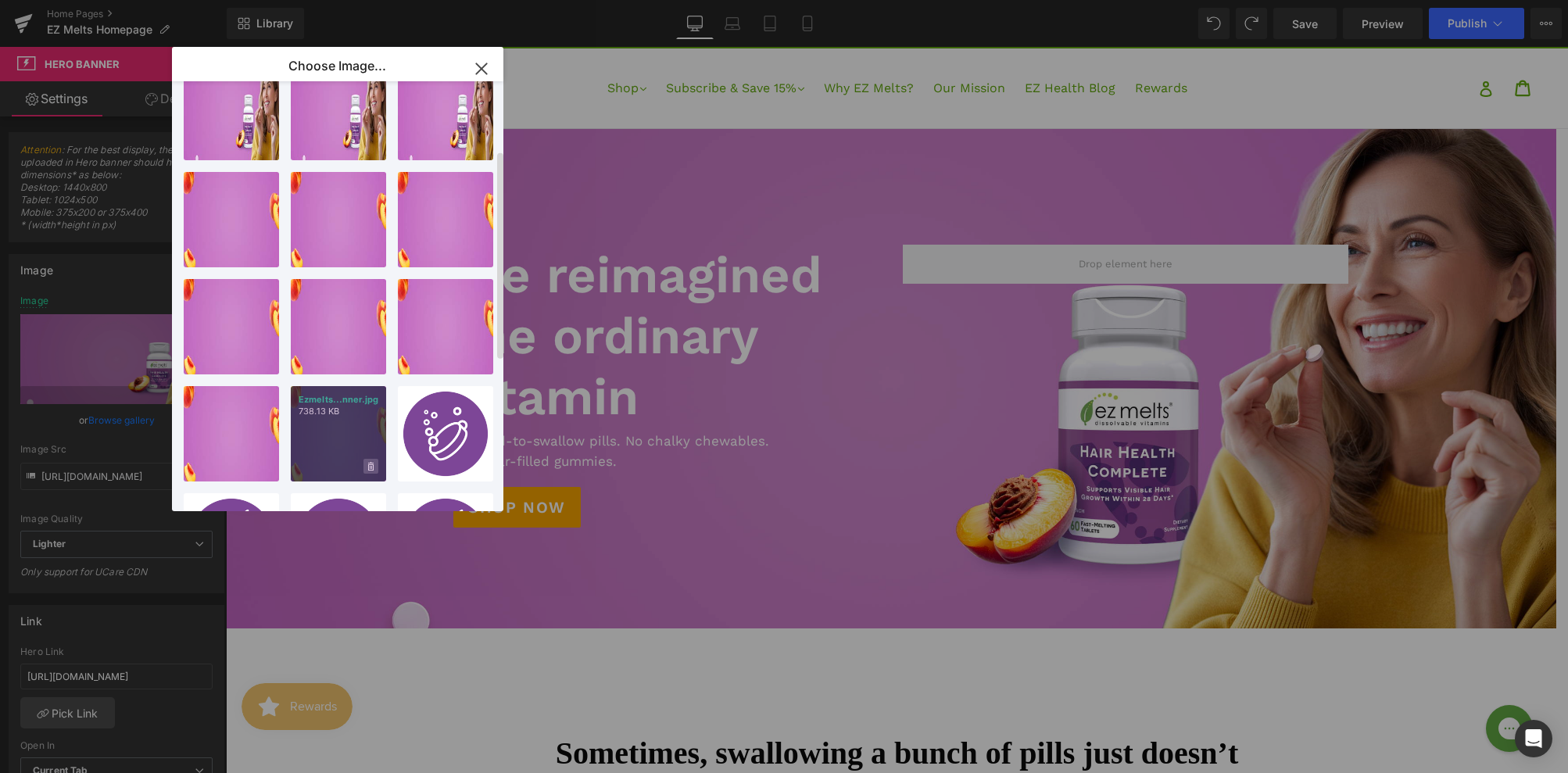
click at [369, 465] on icon at bounding box center [371, 466] width 6 height 8
click at [0, 0] on span "Yes" at bounding box center [0, 0] width 0 height 0
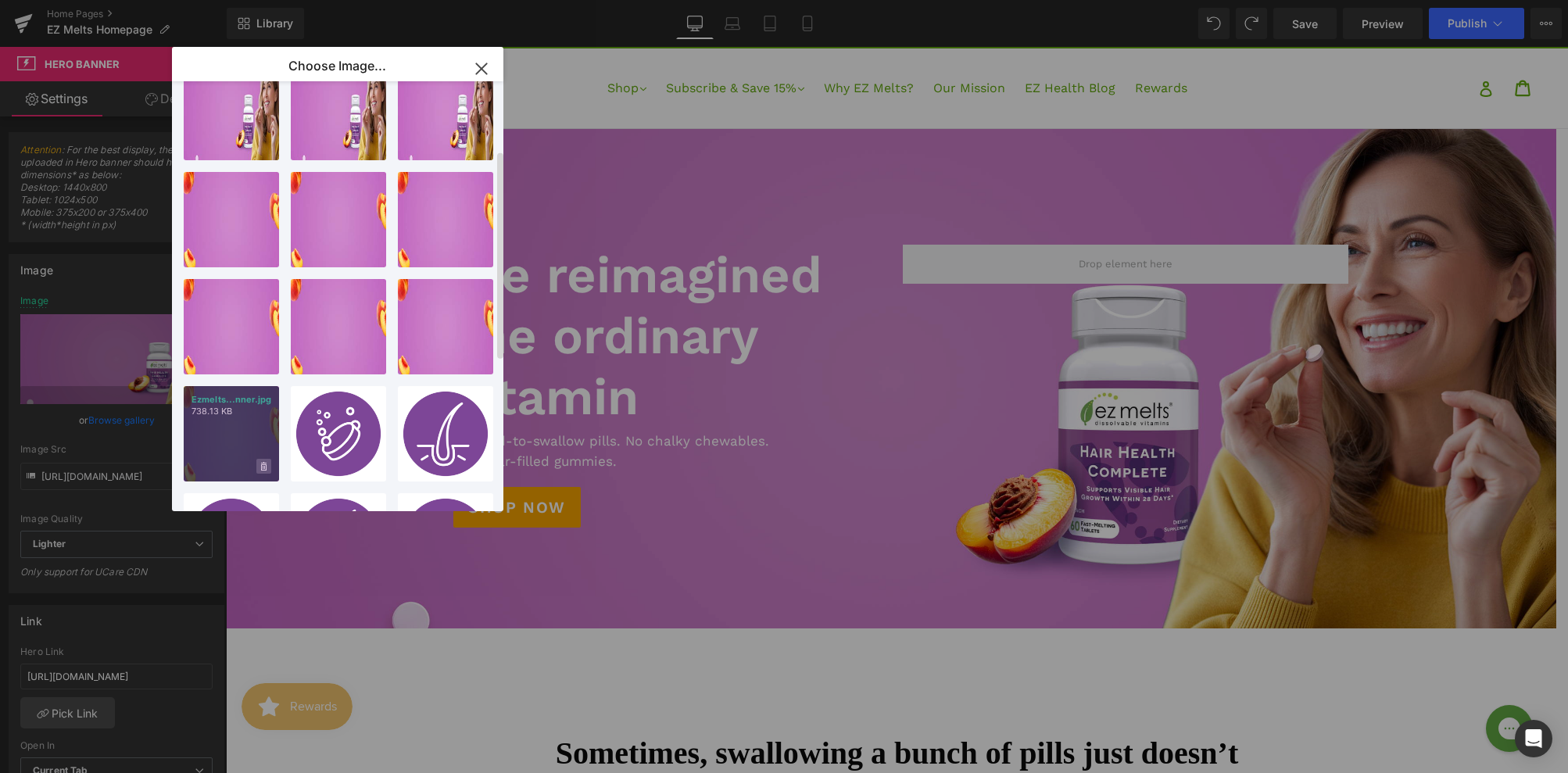
click at [0, 0] on icon at bounding box center [0, 0] width 0 height 0
click at [0, 0] on span "Yes" at bounding box center [0, 0] width 0 height 0
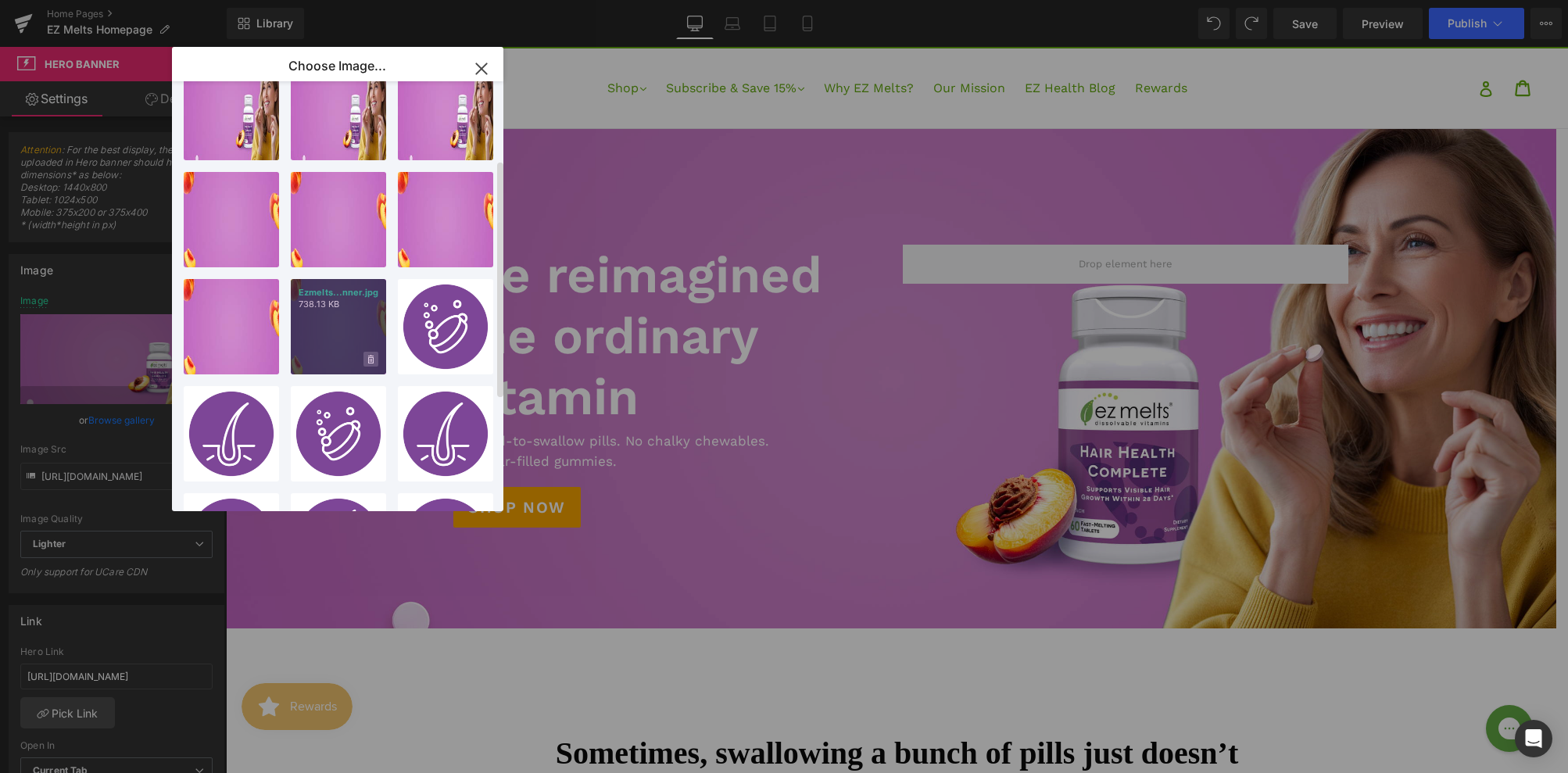
click at [0, 0] on icon at bounding box center [0, 0] width 0 height 0
click at [0, 0] on span "Yes" at bounding box center [0, 0] width 0 height 0
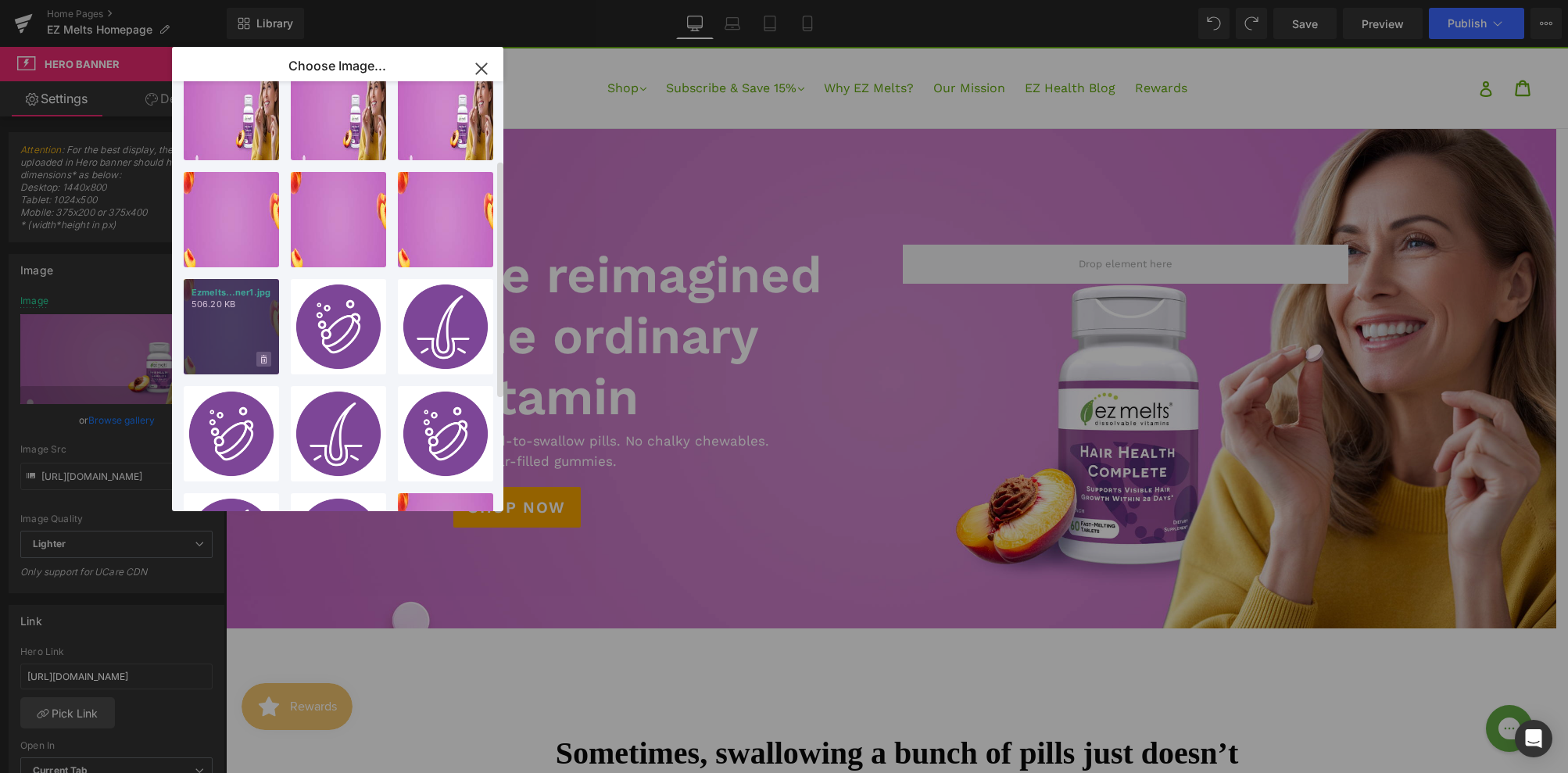
click at [0, 0] on span at bounding box center [0, 0] width 0 height 0
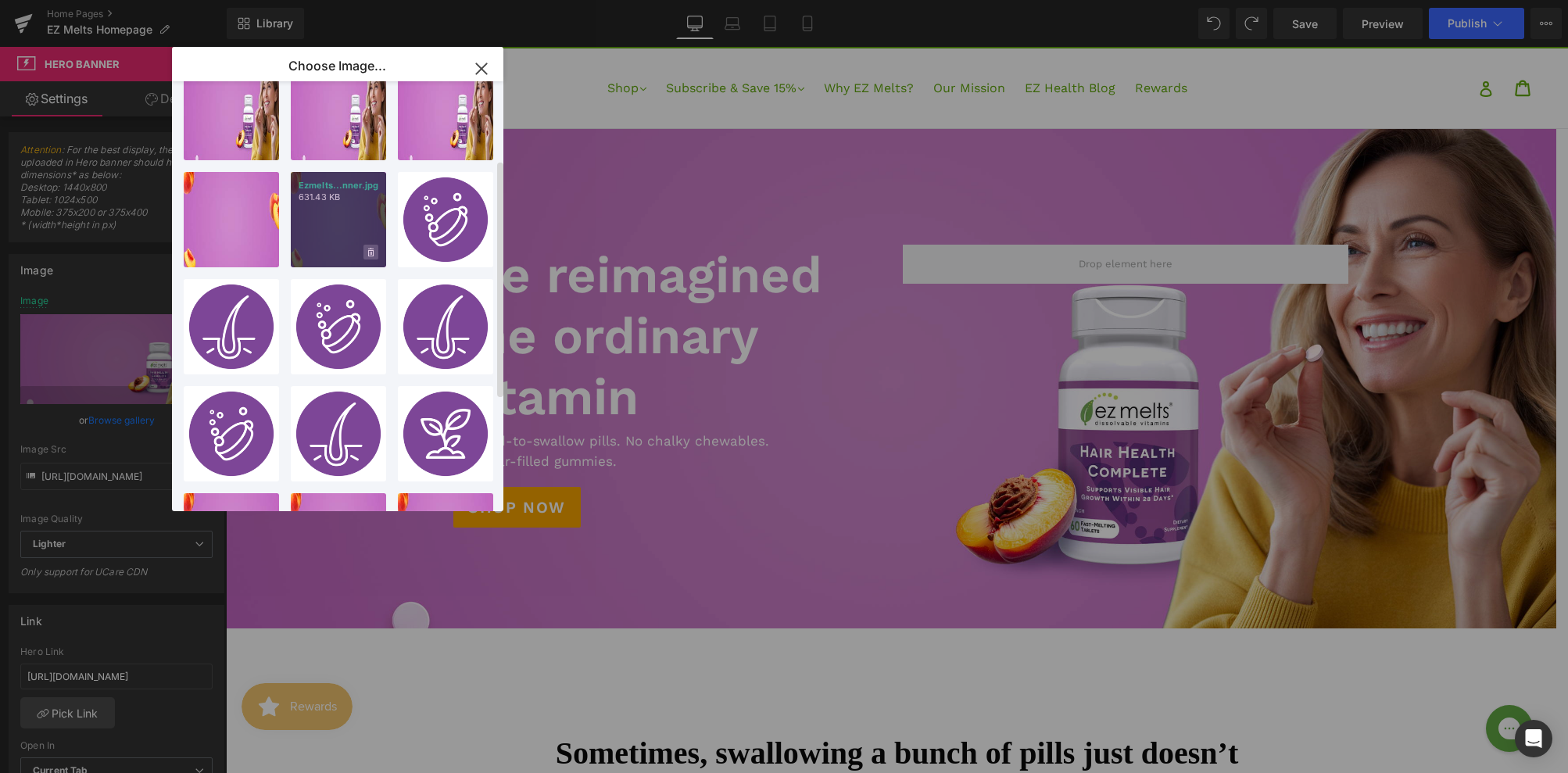
click at [0, 0] on icon at bounding box center [0, 0] width 0 height 0
click at [0, 0] on span "Yes" at bounding box center [0, 0] width 0 height 0
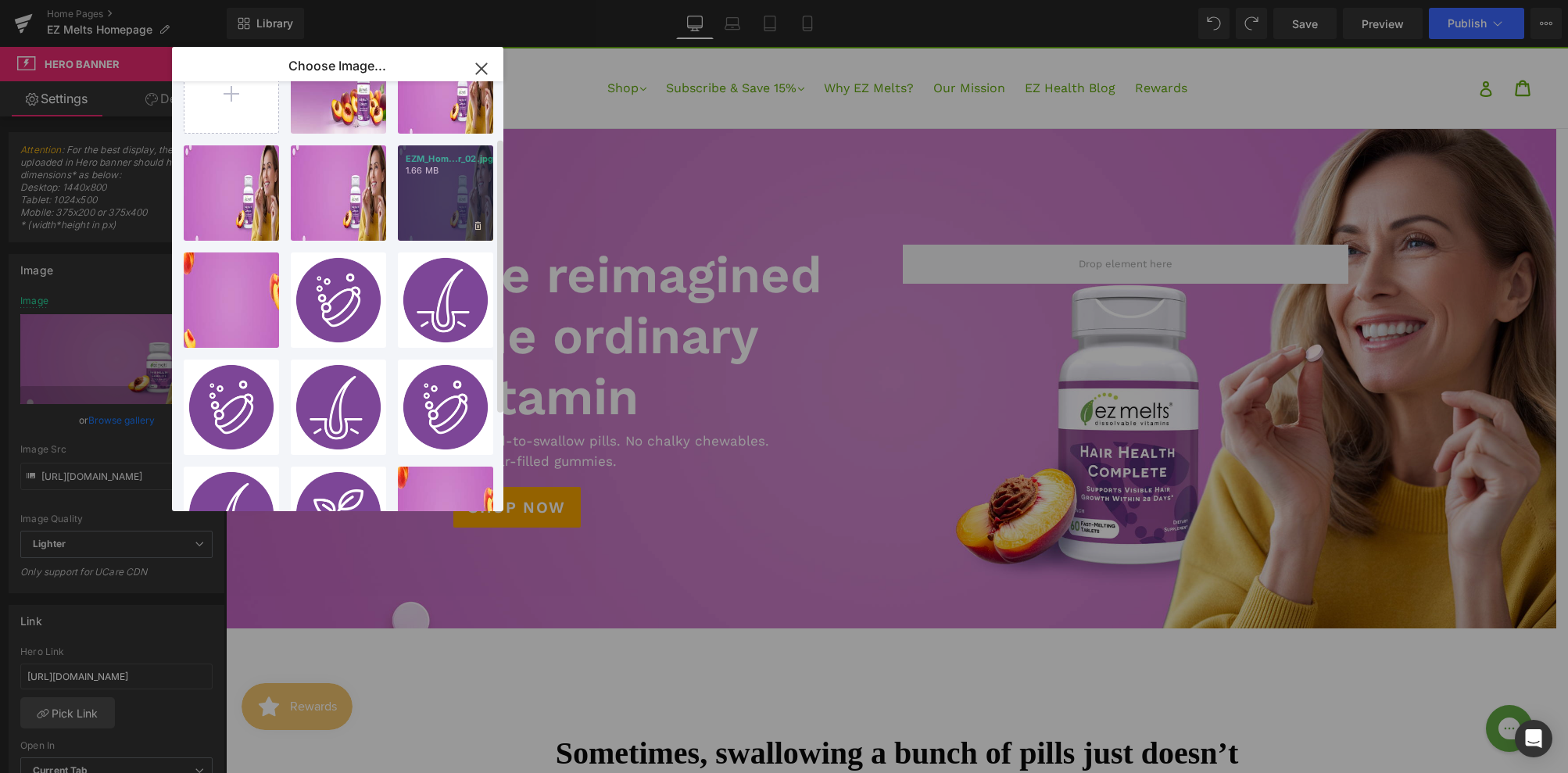
scroll to position [0, 0]
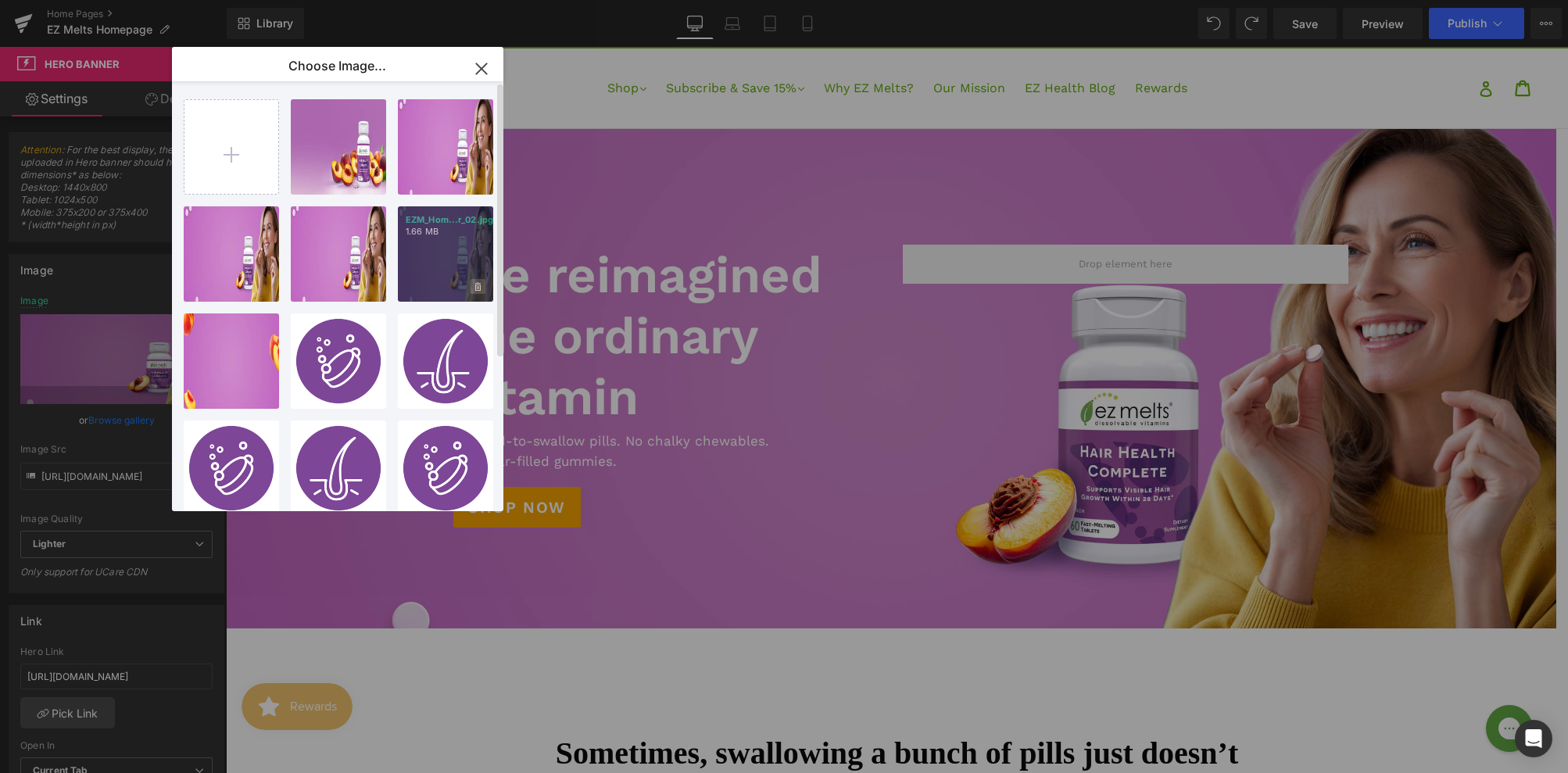
click at [0, 0] on icon at bounding box center [0, 0] width 0 height 0
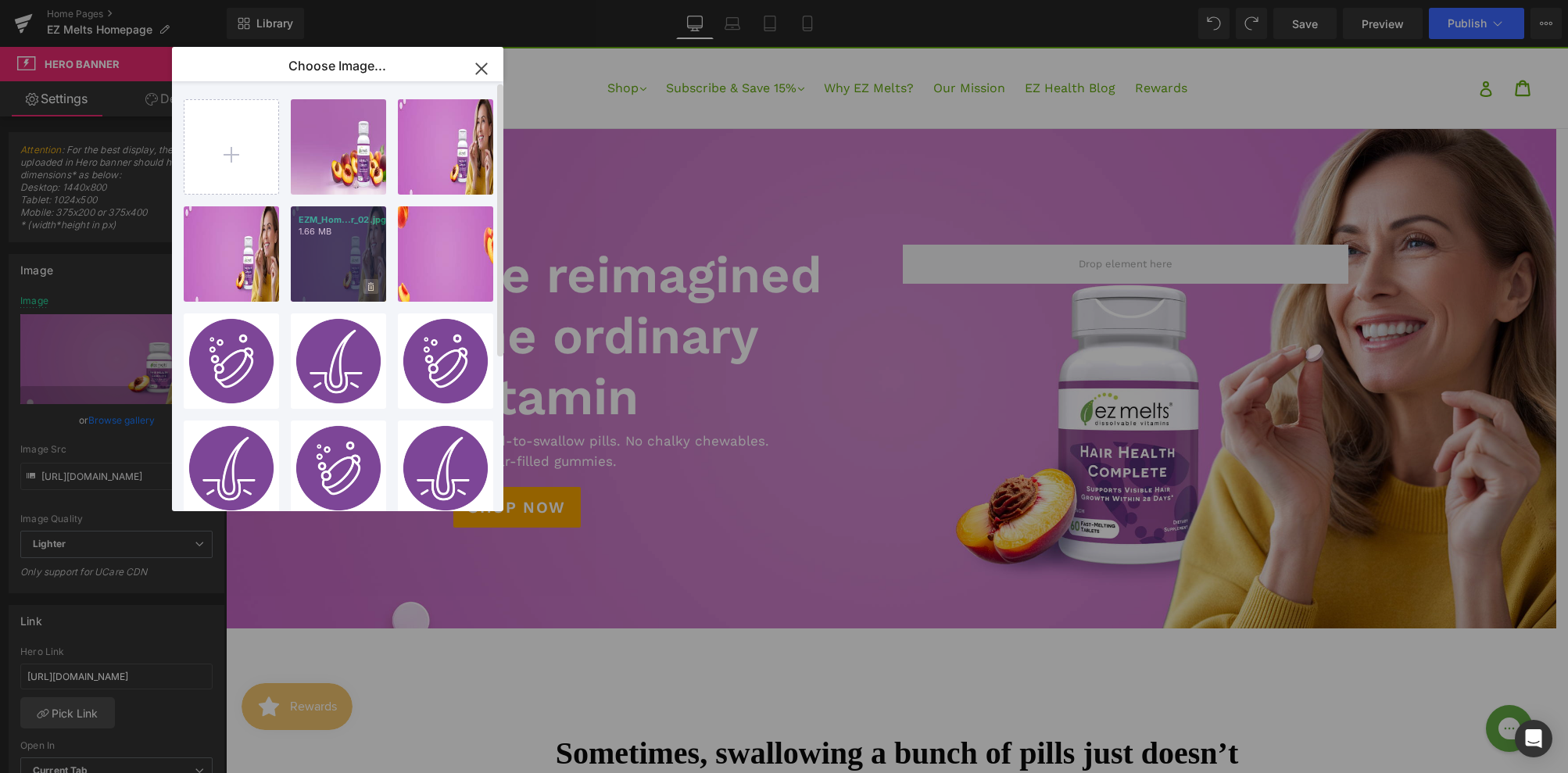
click at [0, 0] on span "Yes" at bounding box center [0, 0] width 0 height 0
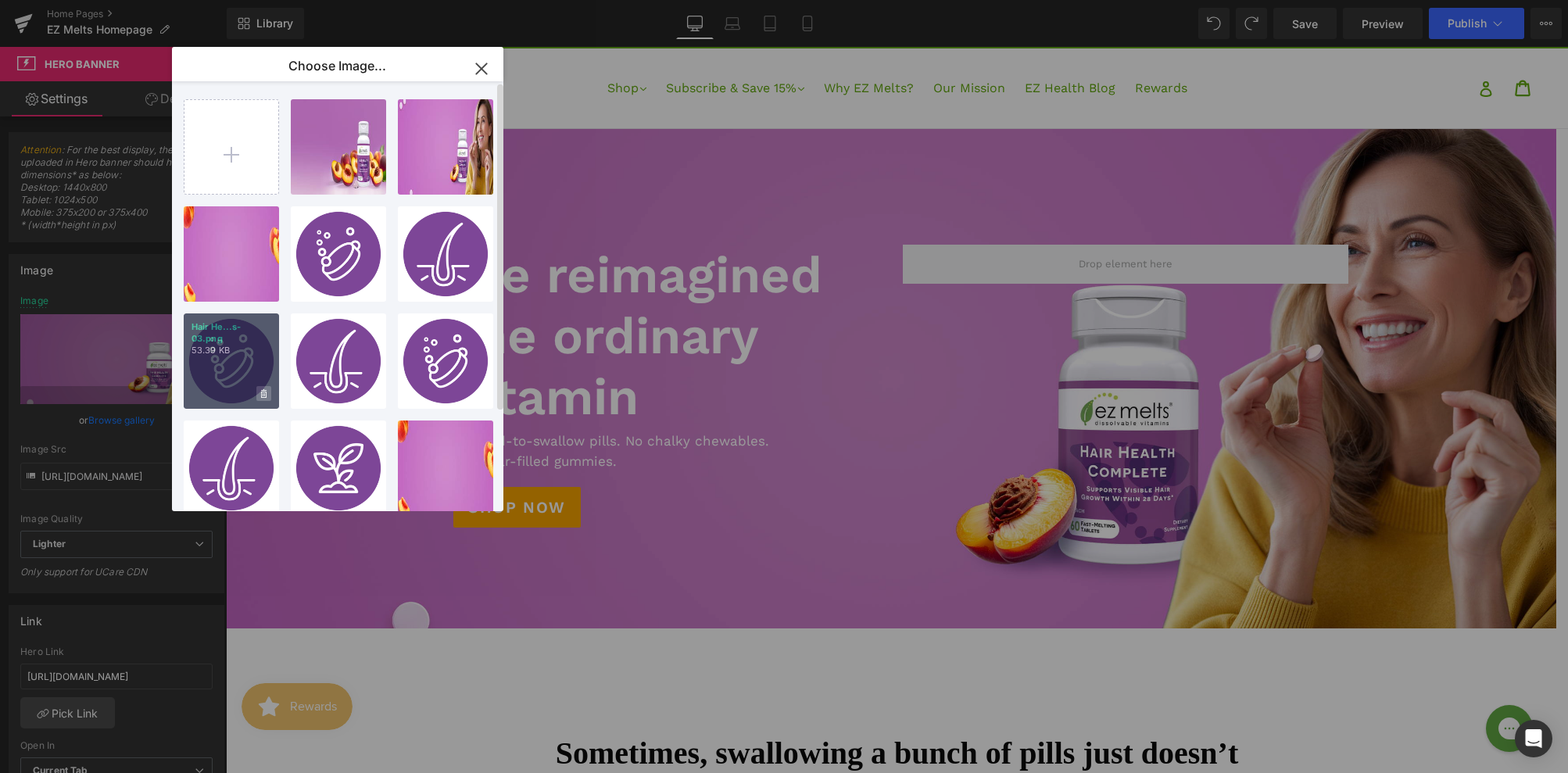
click at [0, 0] on icon at bounding box center [0, 0] width 0 height 0
click at [0, 0] on span "Yes" at bounding box center [0, 0] width 0 height 0
